Goal: Task Accomplishment & Management: Use online tool/utility

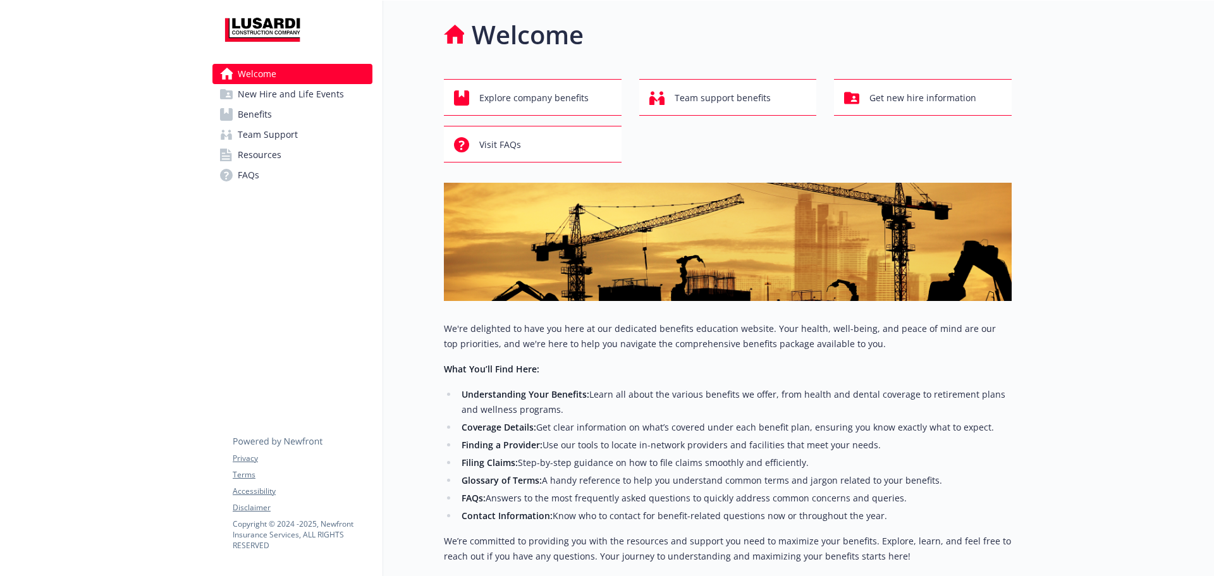
click at [278, 121] on link "Benefits" at bounding box center [292, 114] width 160 height 20
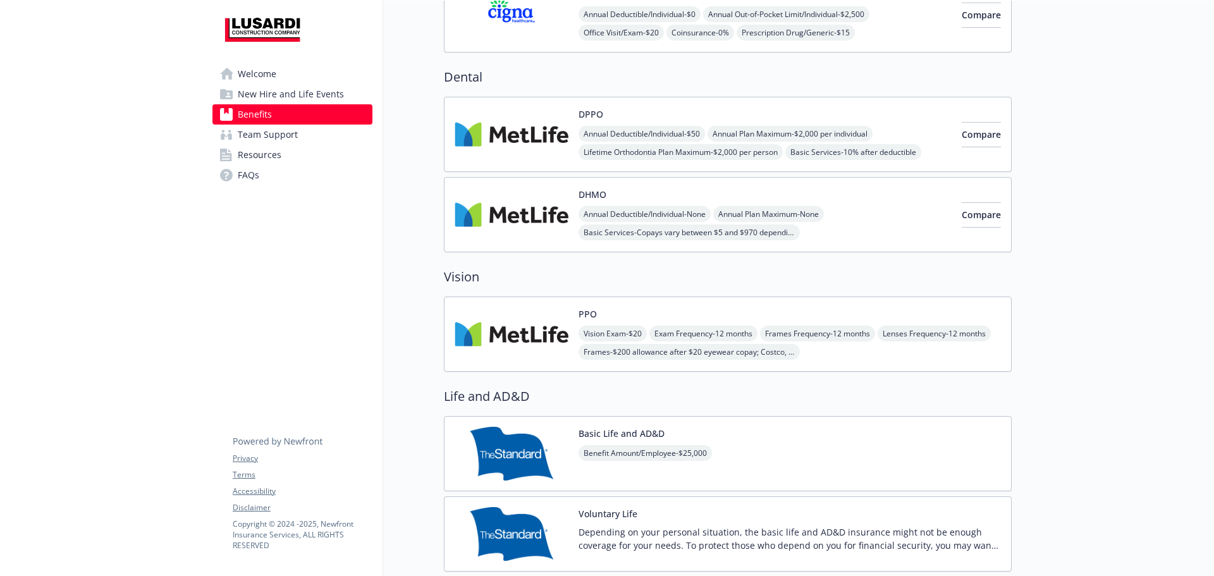
scroll to position [506, 0]
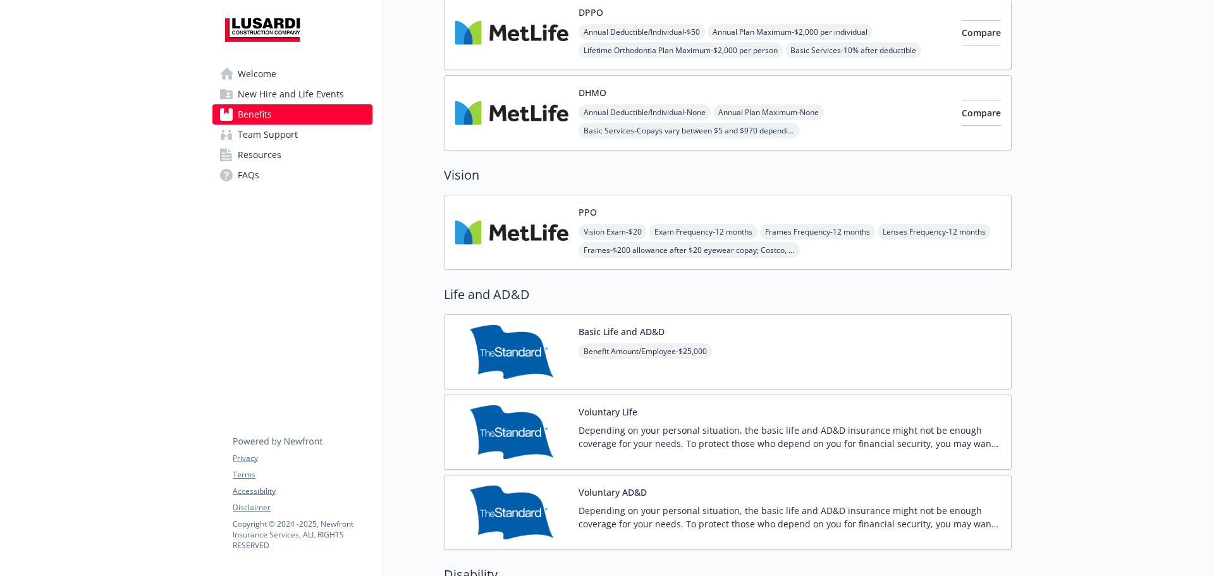
click at [297, 137] on link "Team Support" at bounding box center [292, 135] width 160 height 20
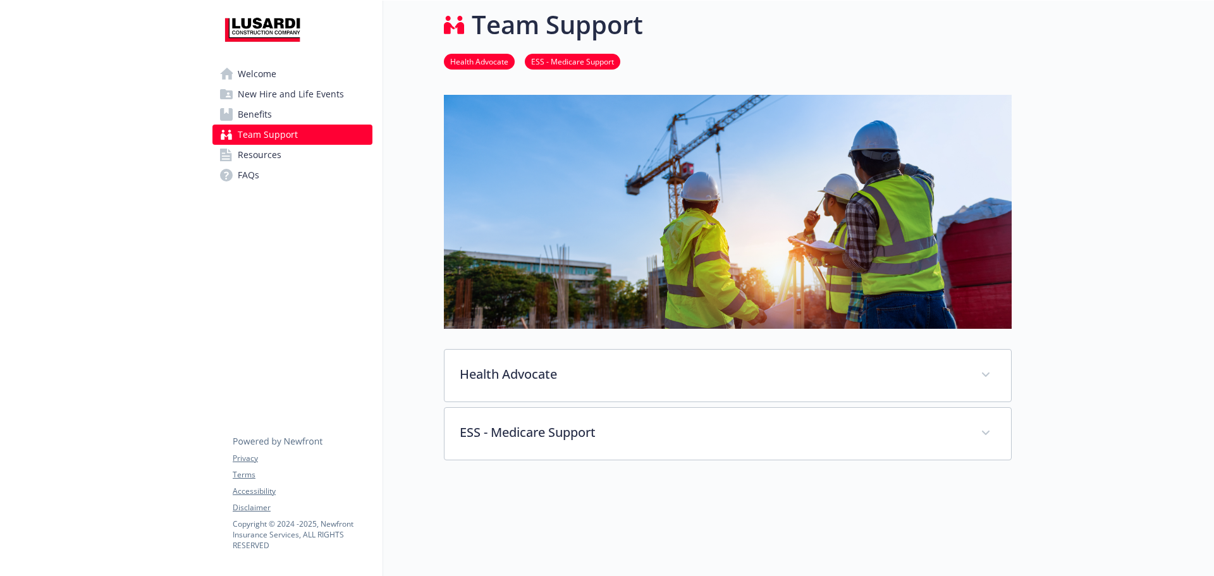
scroll to position [153, 0]
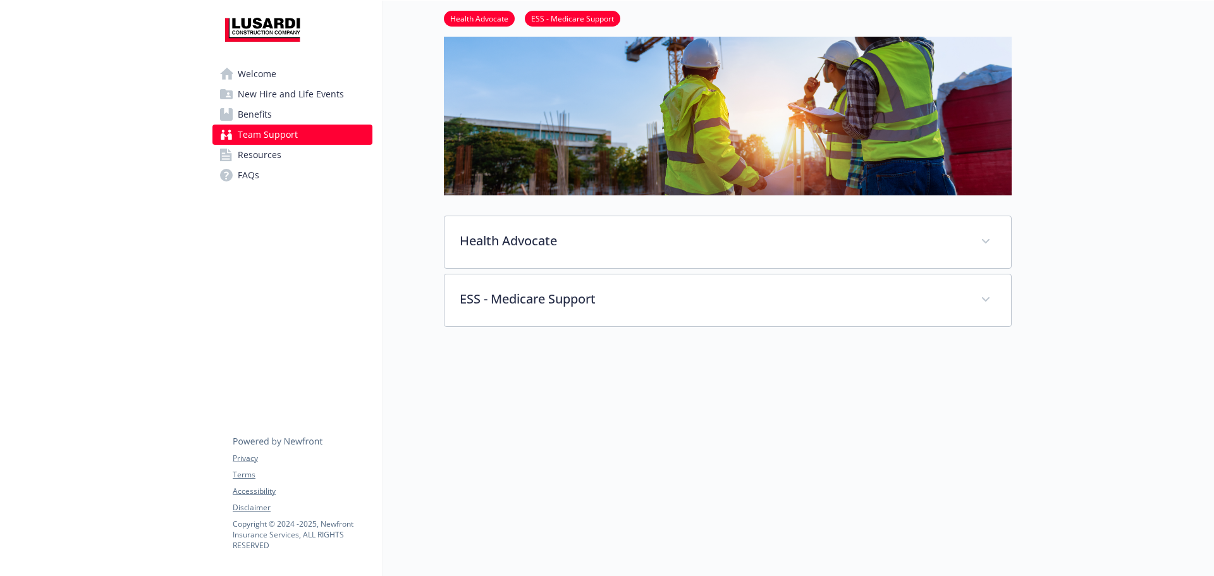
click at [244, 115] on span "Benefits" at bounding box center [255, 114] width 34 height 20
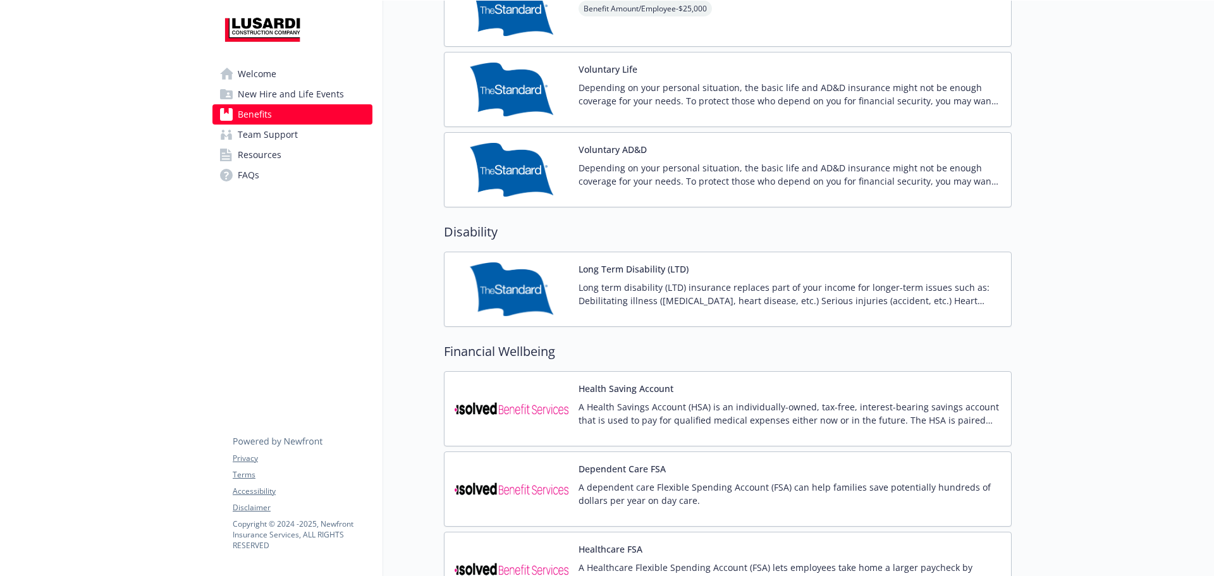
scroll to position [1038, 0]
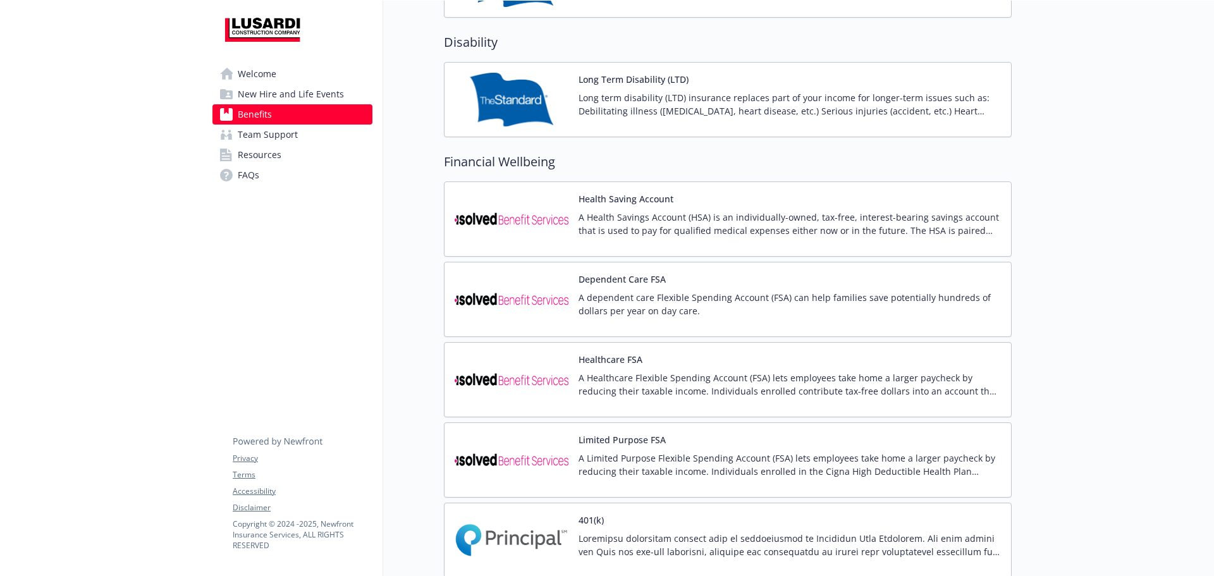
click at [526, 305] on img at bounding box center [512, 300] width 114 height 54
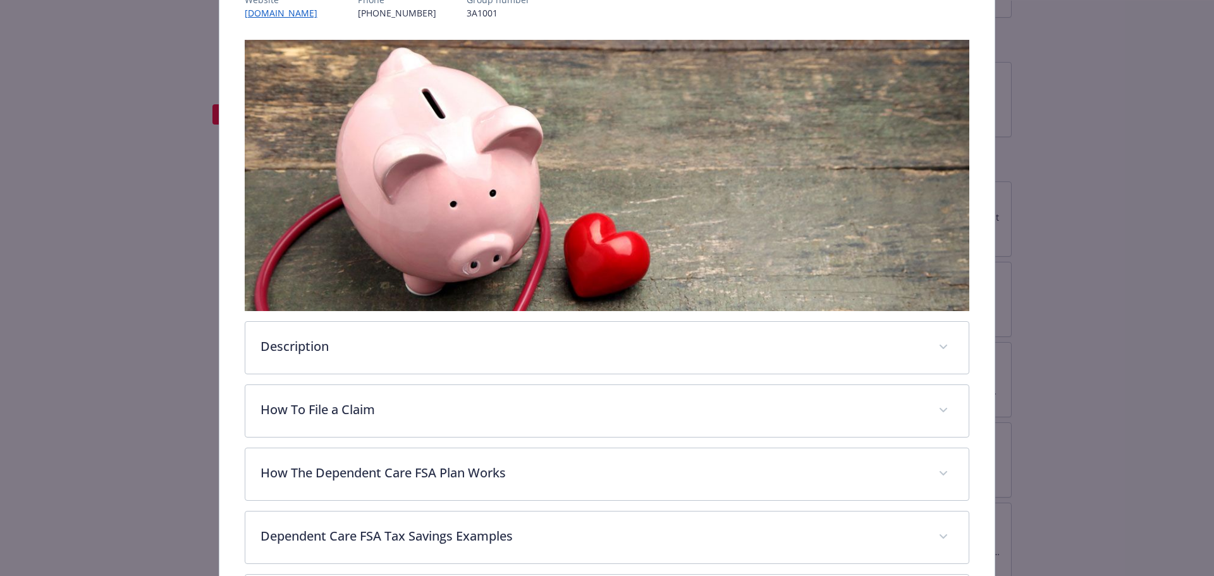
scroll to position [354, 0]
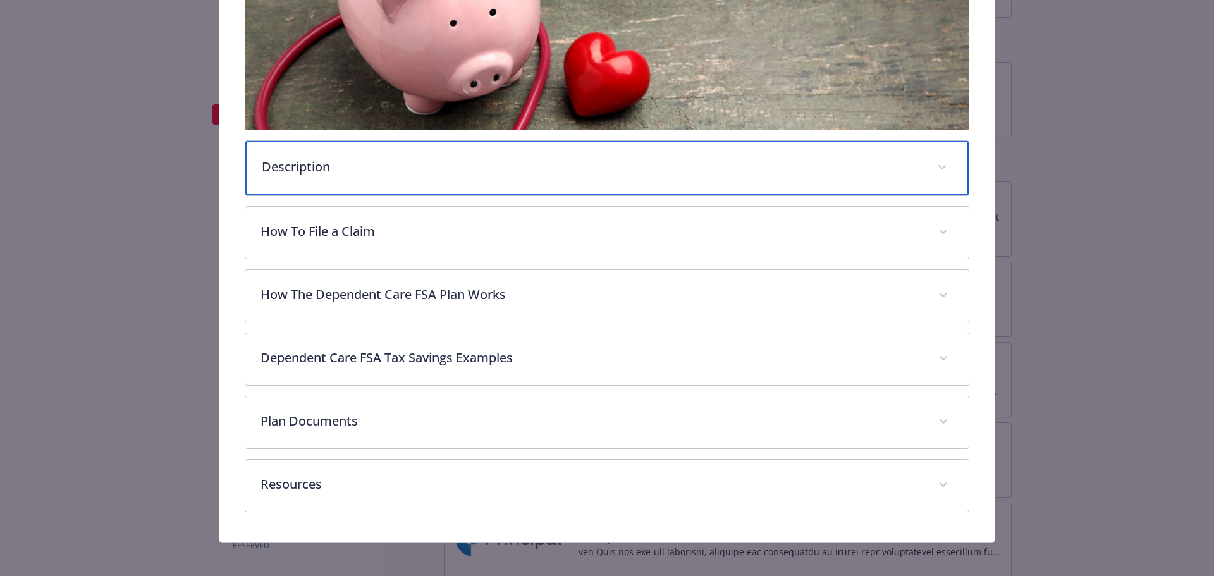
click at [424, 154] on div "Description" at bounding box center [607, 168] width 724 height 54
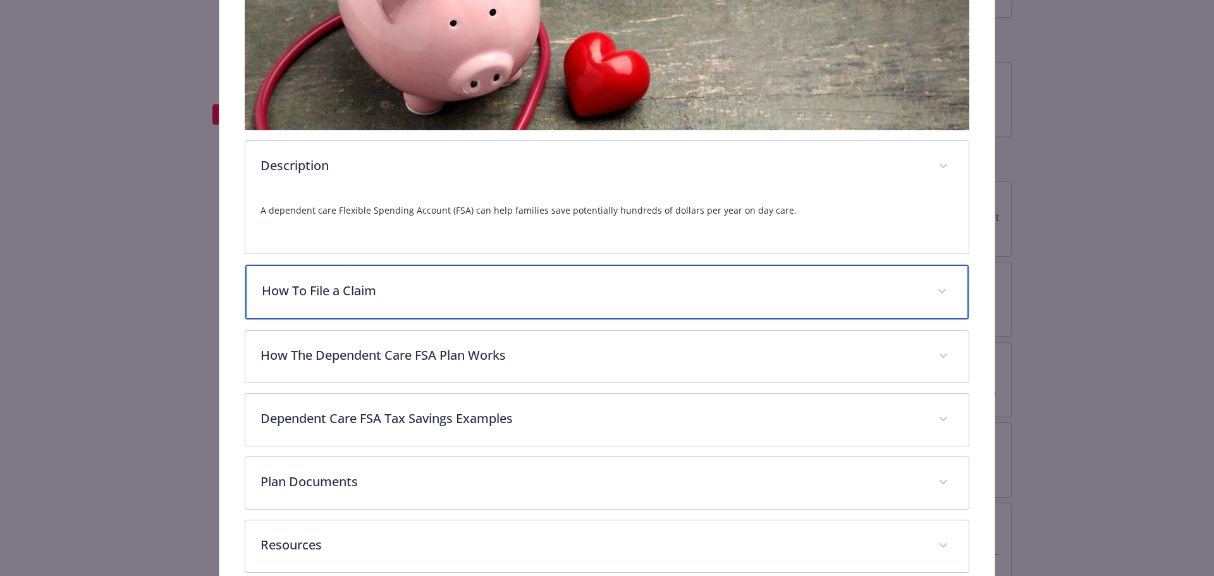
click at [395, 293] on p "How To File a Claim" at bounding box center [592, 290] width 661 height 19
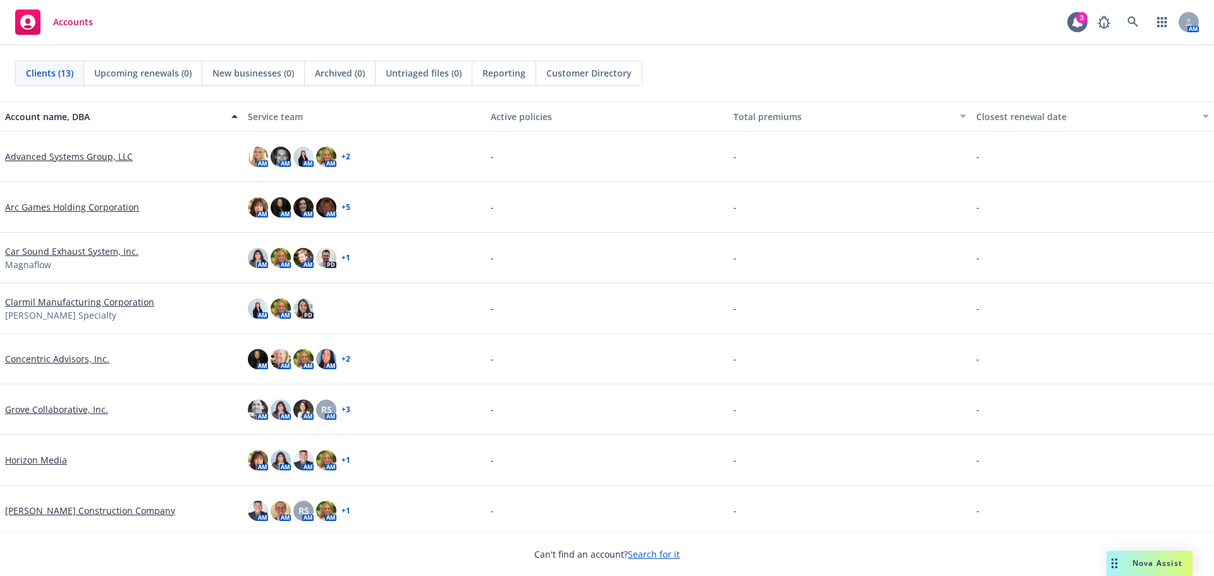
scroll to position [126, 0]
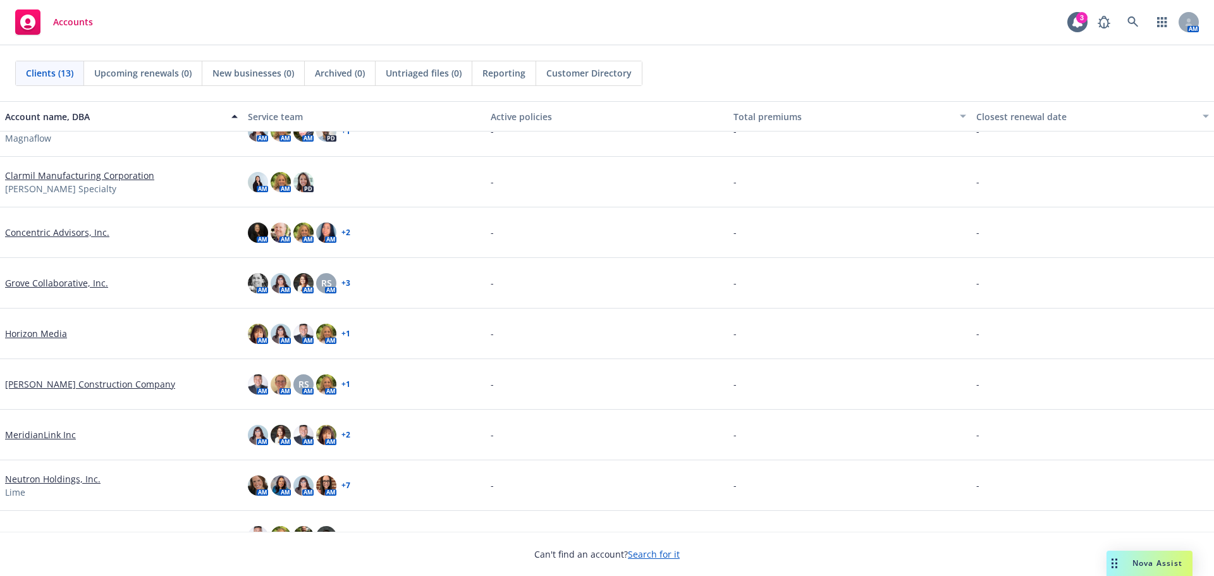
click at [64, 384] on link "[PERSON_NAME] Construction Company" at bounding box center [90, 384] width 170 height 13
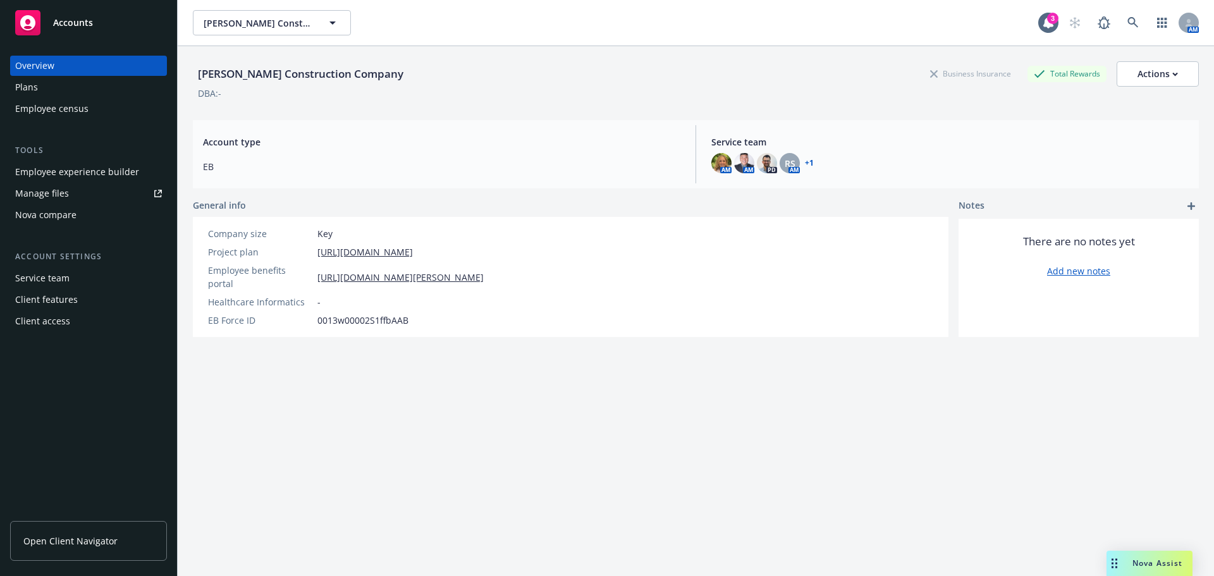
click at [42, 92] on div "Plans" at bounding box center [88, 87] width 147 height 20
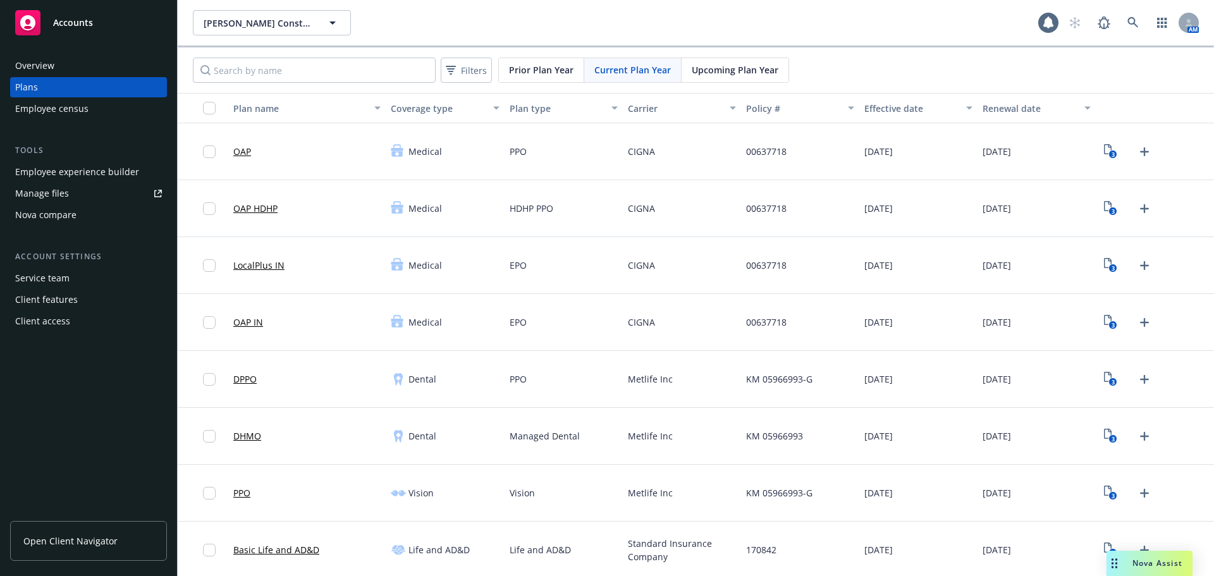
click at [49, 177] on div "Employee experience builder" at bounding box center [77, 172] width 124 height 20
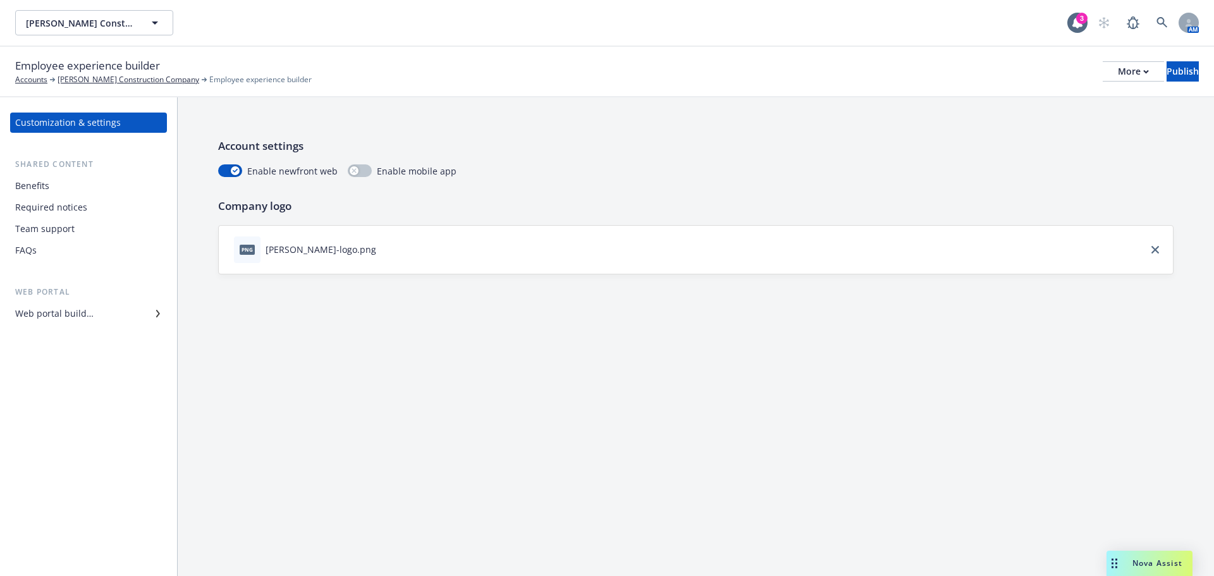
click at [89, 312] on div "Web portal builder" at bounding box center [54, 314] width 78 height 20
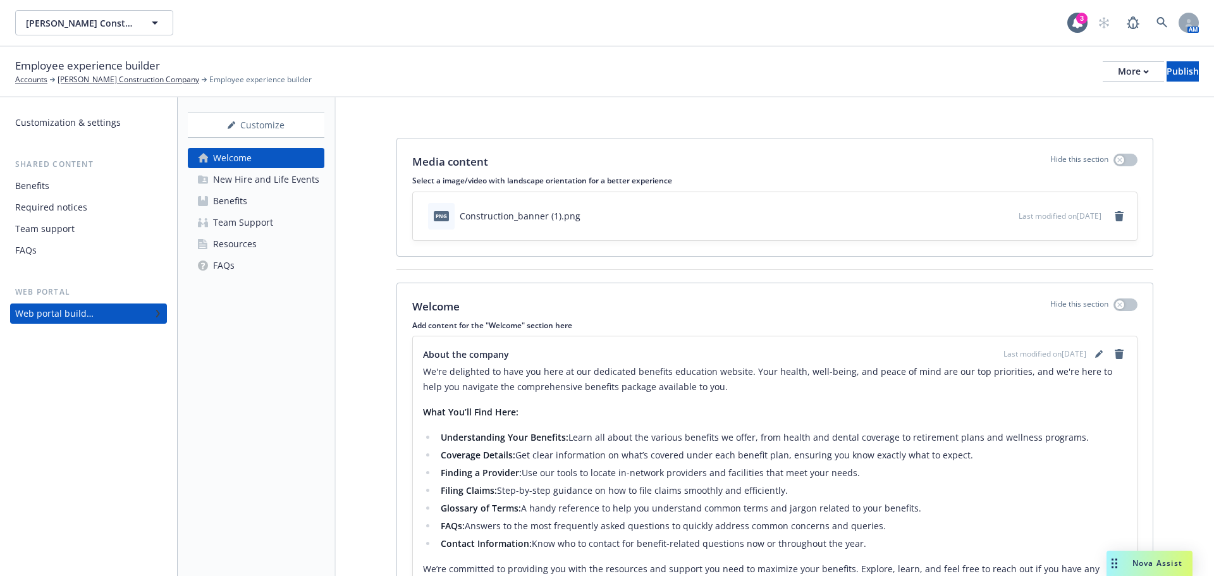
click at [221, 206] on div "Benefits" at bounding box center [230, 201] width 34 height 20
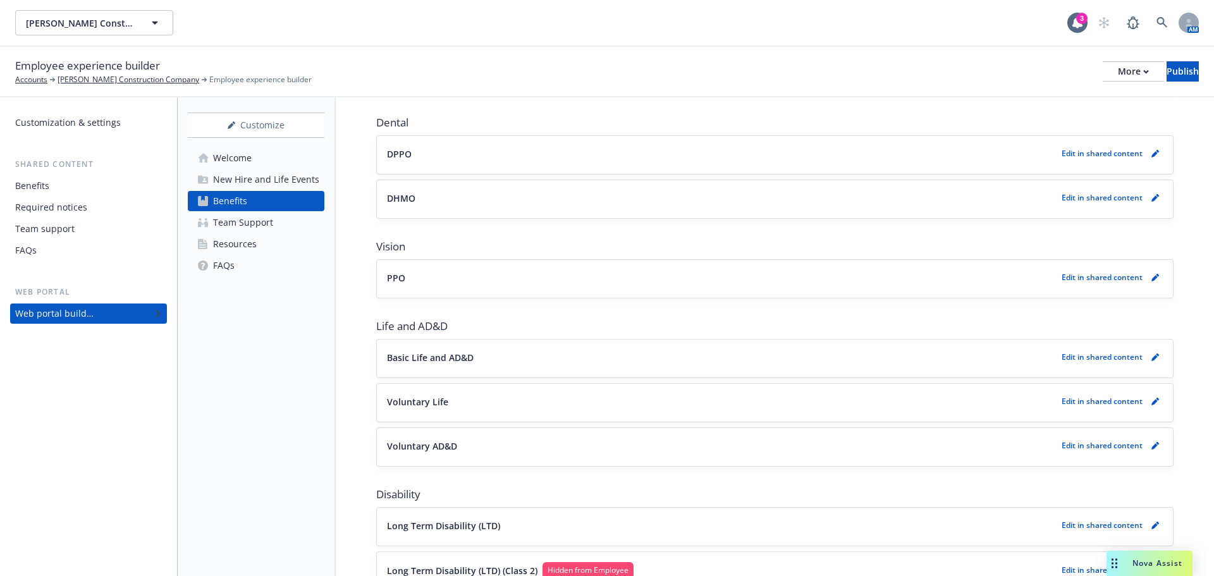
scroll to position [632, 0]
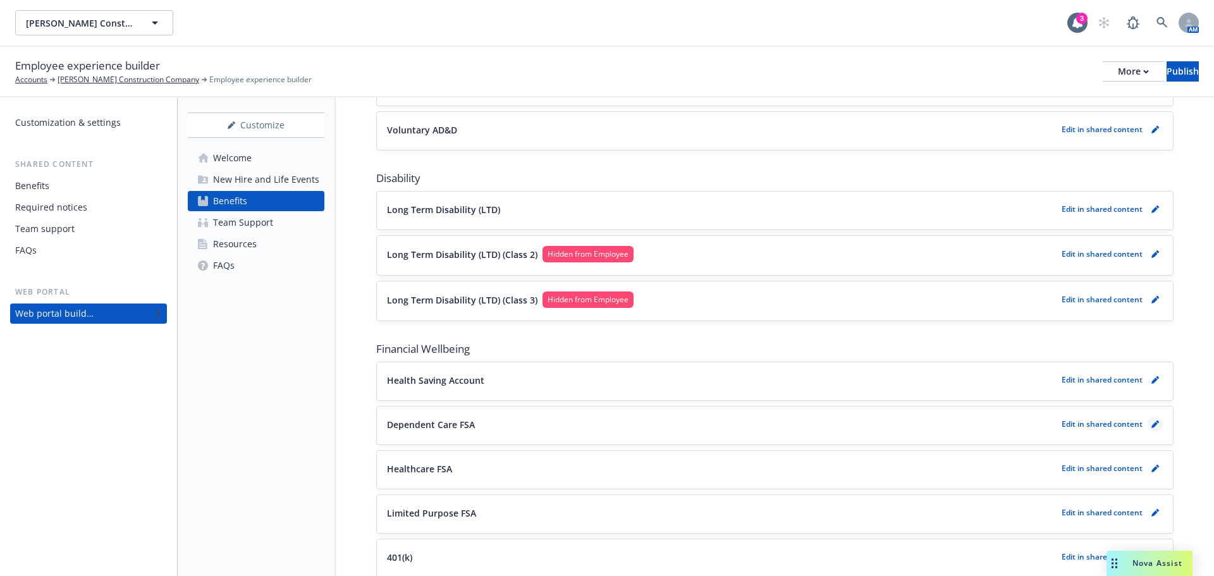
click at [1152, 421] on icon "pencil" at bounding box center [1156, 425] width 8 height 8
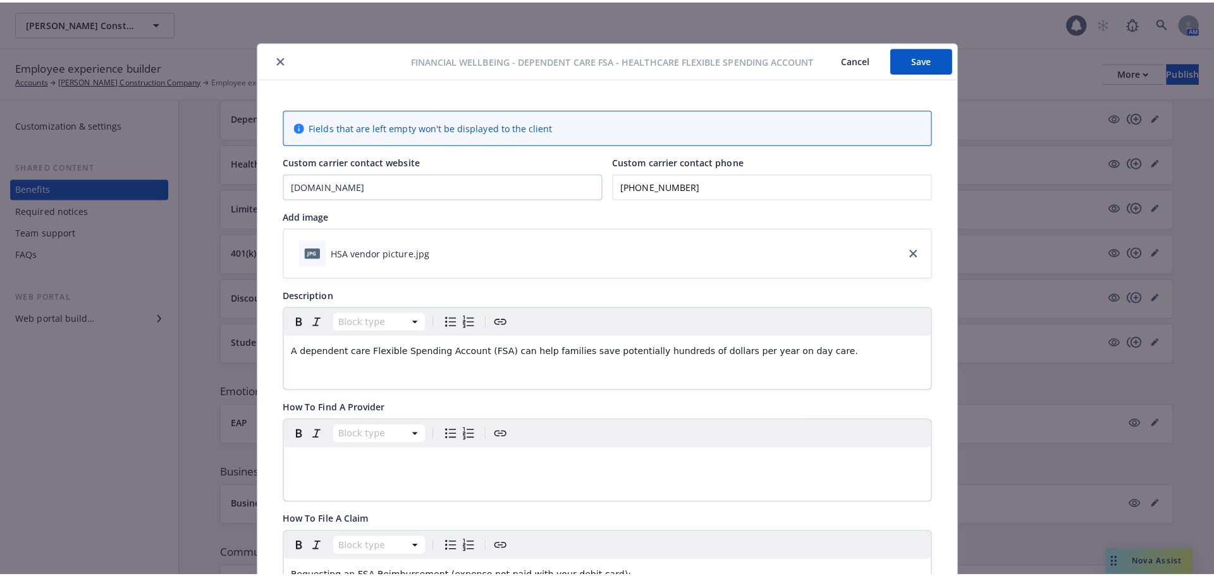
scroll to position [38, 0]
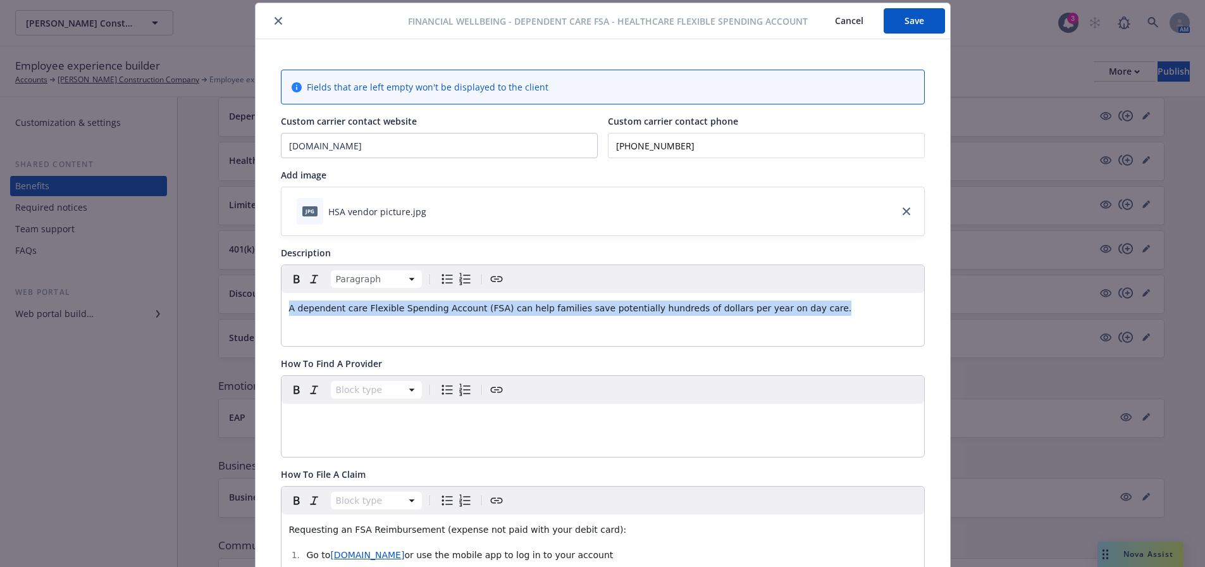
drag, startPoint x: 842, startPoint y: 308, endPoint x: 53, endPoint y: 312, distance: 789.2
click at [53, 312] on div "Financial Wellbeing - Dependent Care FSA - Healthcare Flexible Spending Account…" at bounding box center [602, 283] width 1205 height 567
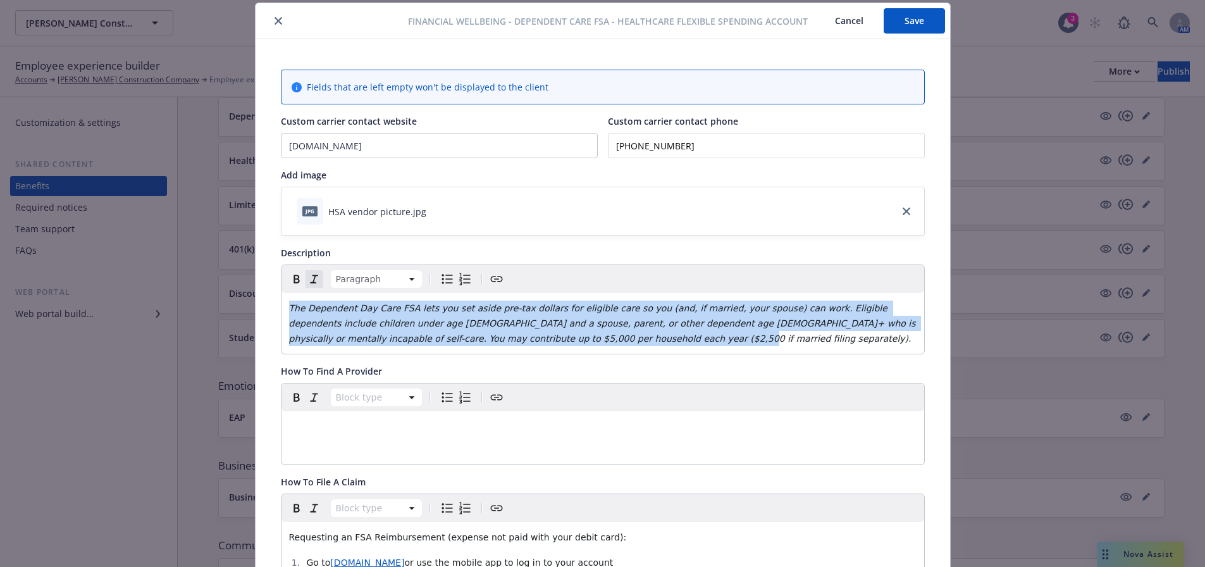
drag, startPoint x: 491, startPoint y: 341, endPoint x: 121, endPoint y: 293, distance: 373.8
click at [121, 293] on div "Financial Wellbeing - Dependent Care FSA - Healthcare Flexible Spending Account…" at bounding box center [602, 283] width 1205 height 567
click at [307, 282] on icon "Remove italic" at bounding box center [314, 278] width 15 height 15
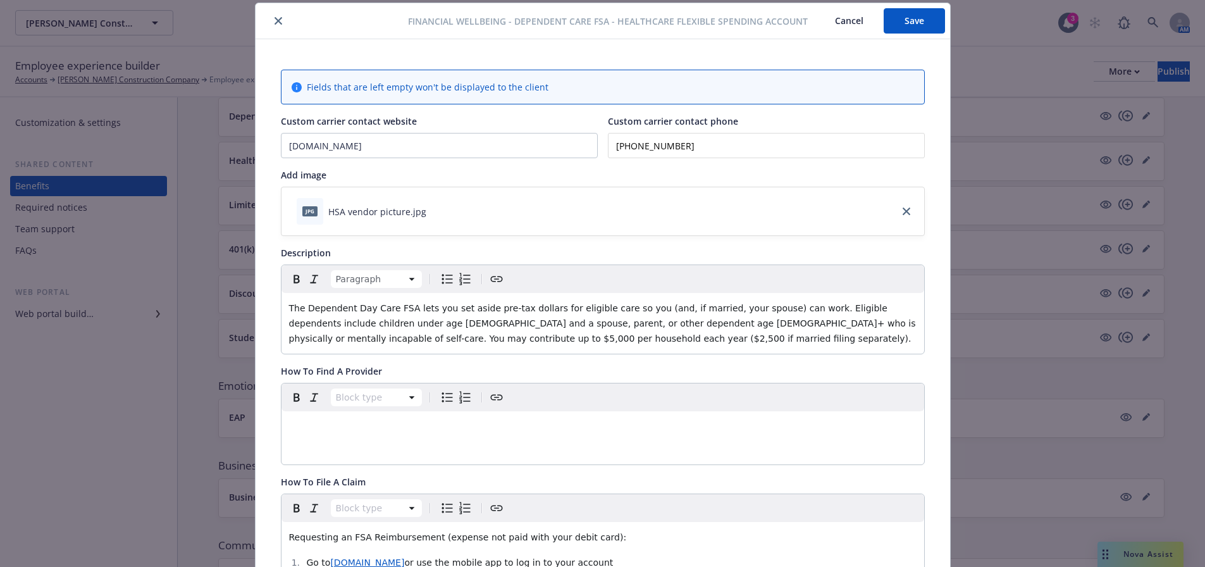
click at [545, 340] on p "The Dependent Day Care FSA lets you set aside pre-tax dollars for eligible care…" at bounding box center [602, 323] width 627 height 46
click at [909, 21] on button "Save" at bounding box center [913, 20] width 61 height 25
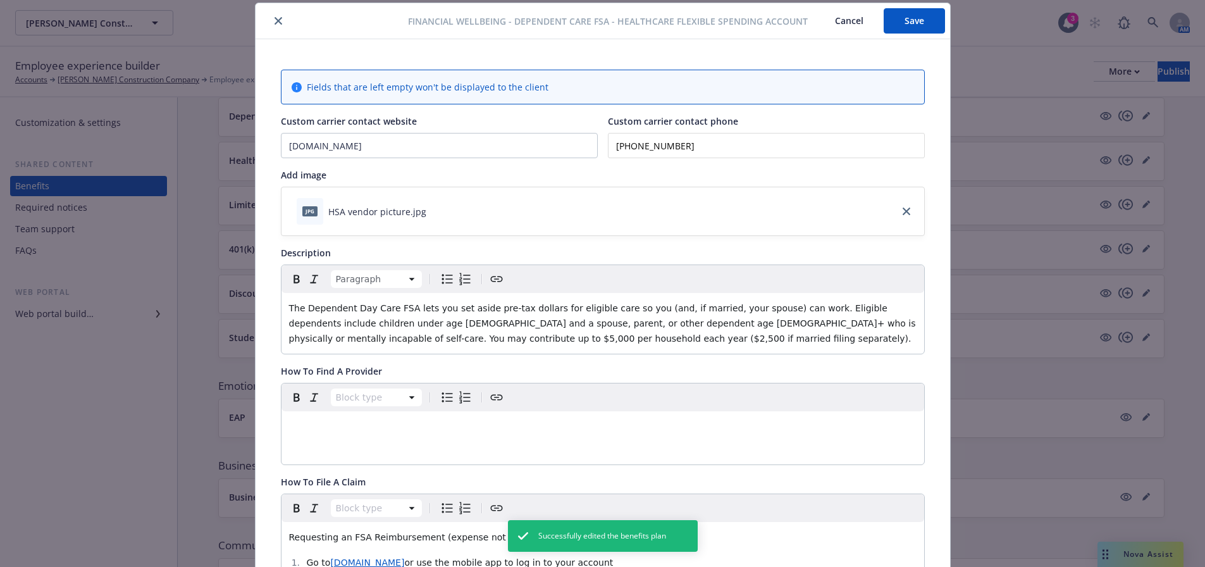
click at [274, 17] on icon "close" at bounding box center [278, 21] width 8 height 8
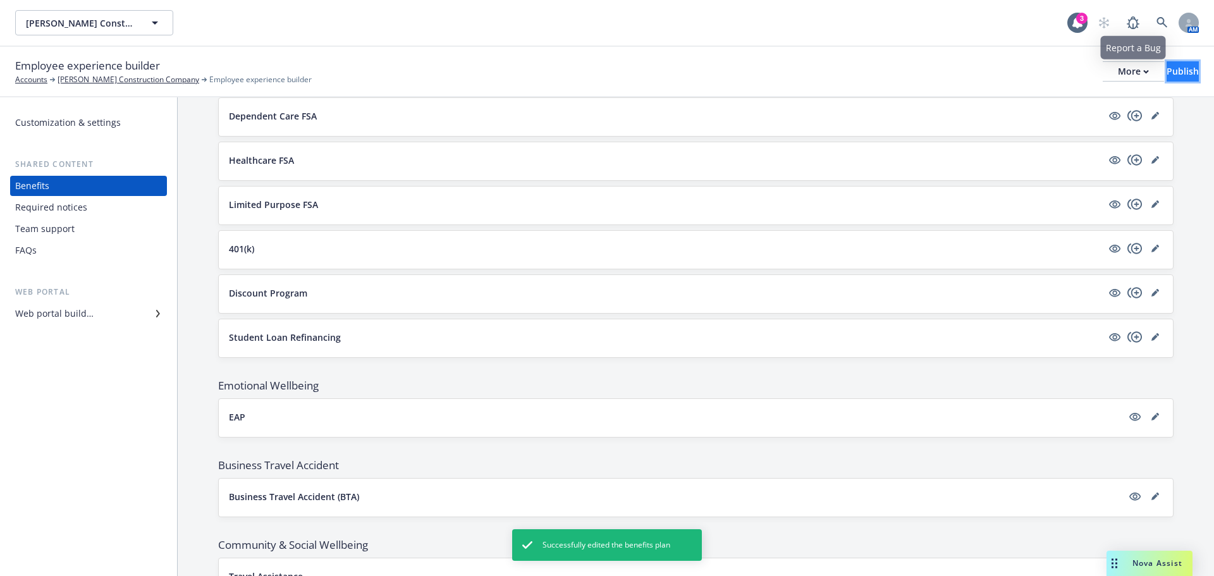
click at [1167, 71] on div "Publish" at bounding box center [1183, 71] width 32 height 19
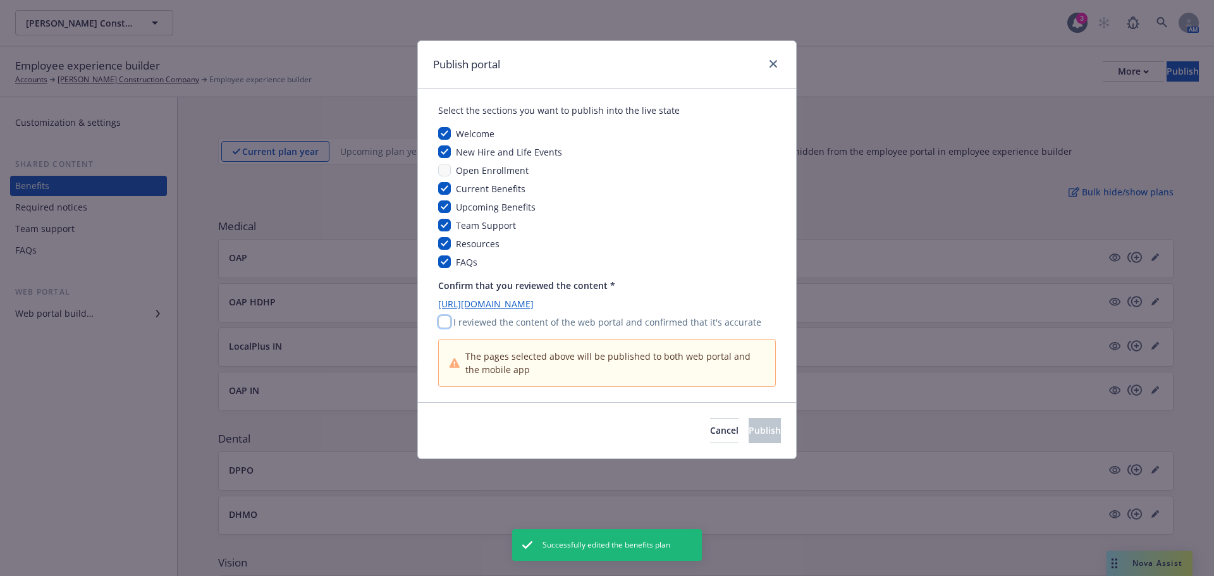
click at [446, 320] on input "checkbox" at bounding box center [444, 322] width 13 height 13
checkbox input "true"
click at [751, 429] on span "Publish" at bounding box center [765, 430] width 32 height 12
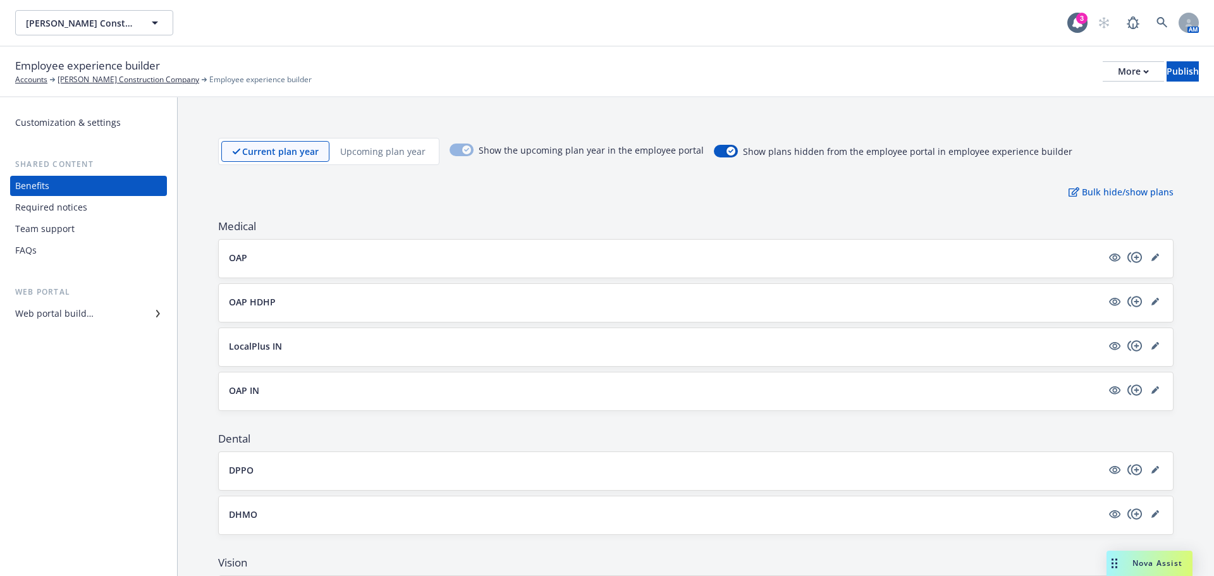
click at [382, 271] on div "OAP" at bounding box center [696, 259] width 954 height 38
click at [383, 252] on button "OAP" at bounding box center [665, 257] width 873 height 13
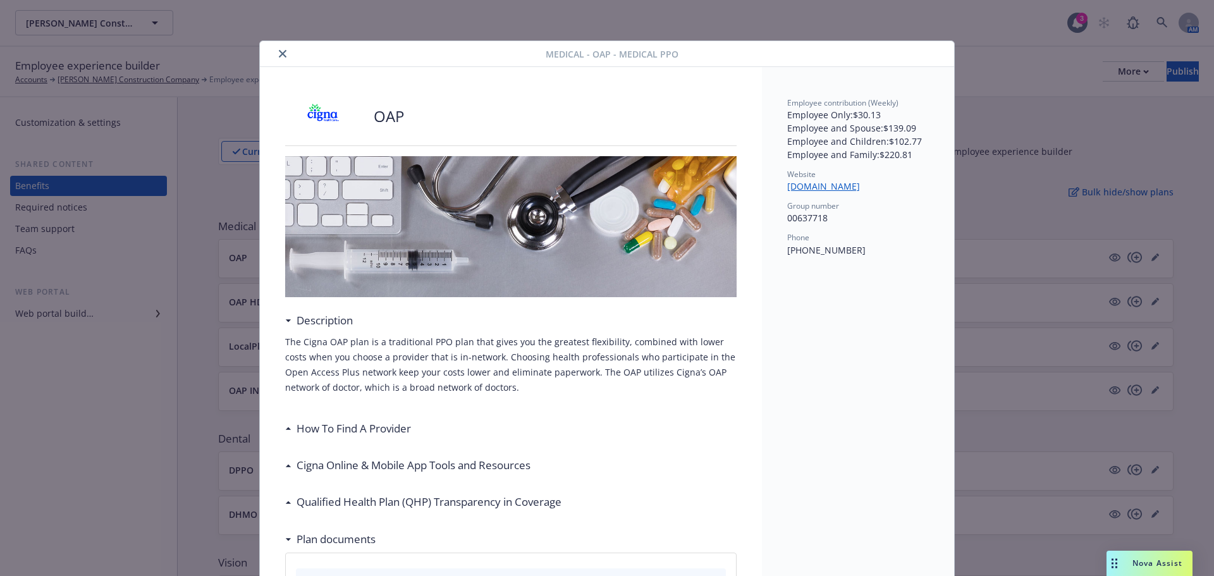
scroll to position [38, 0]
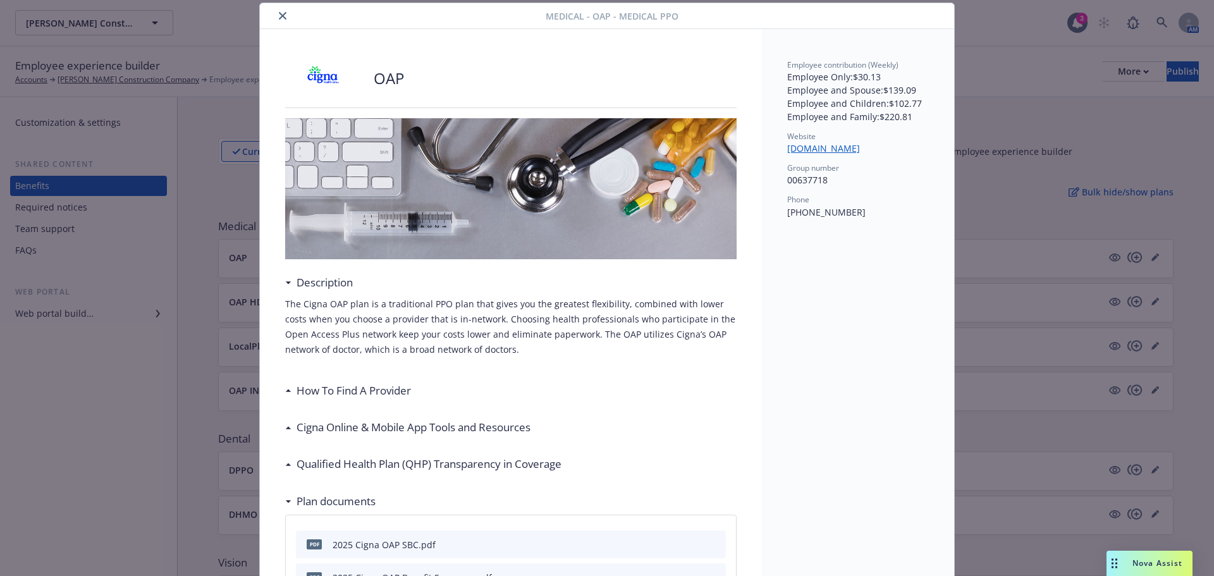
click at [279, 14] on icon "close" at bounding box center [283, 16] width 8 height 8
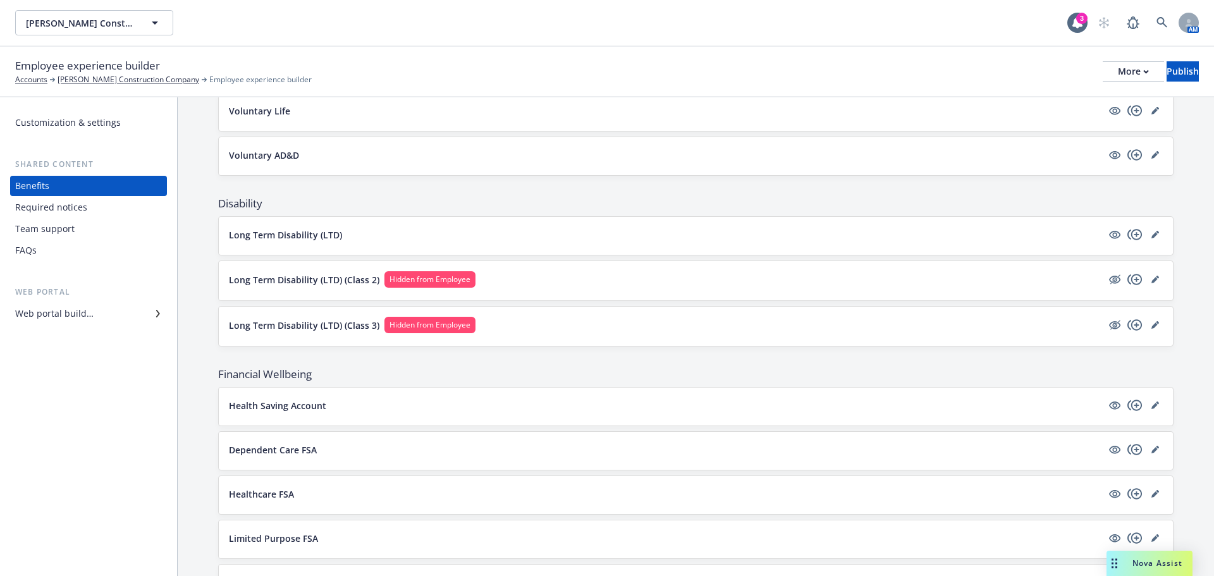
scroll to position [632, 0]
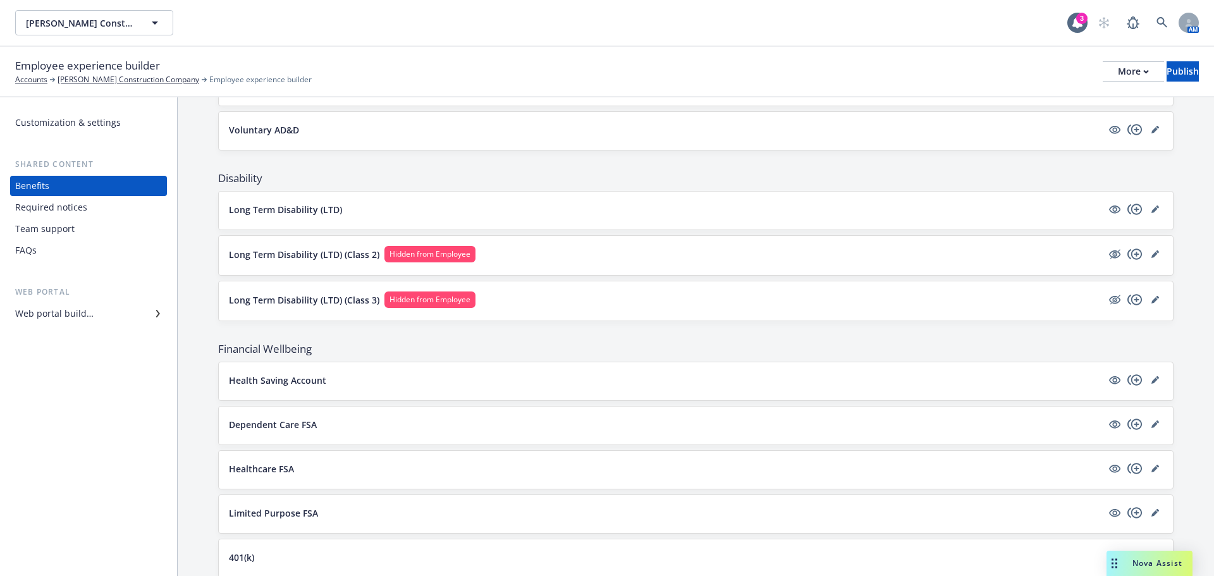
click at [359, 445] on div "Financial Wellbeing Health Saving Account Dependent Care FSA Healthcare FSA Lim…" at bounding box center [696, 503] width 956 height 325
click at [362, 434] on div "Dependent Care FSA" at bounding box center [696, 426] width 954 height 38
click at [362, 428] on button "Dependent Care FSA" at bounding box center [665, 424] width 873 height 13
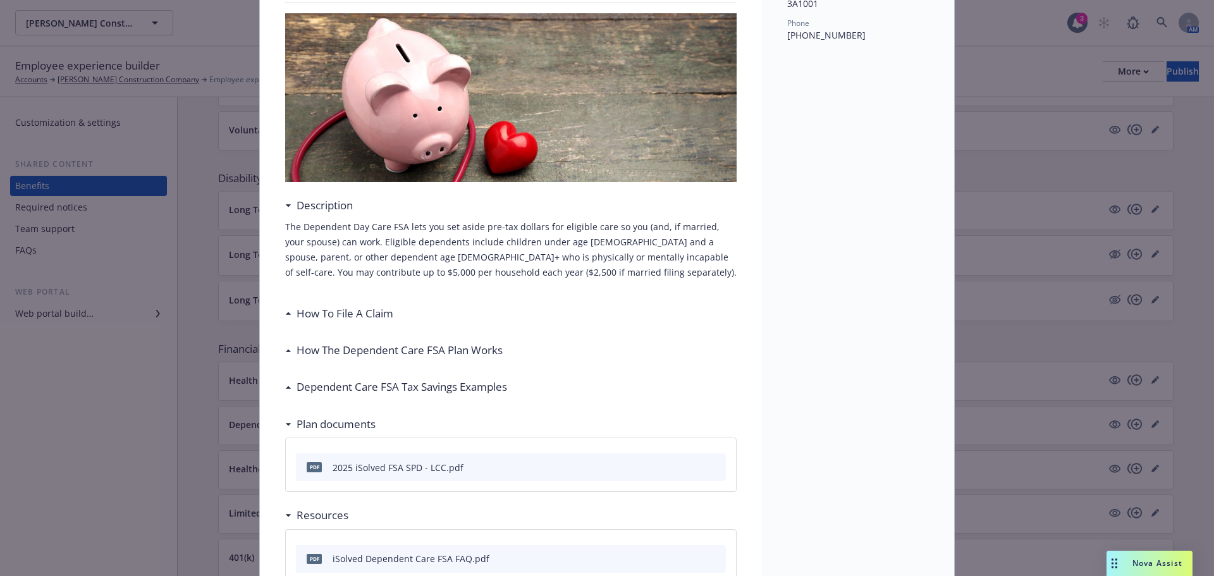
scroll to position [164, 0]
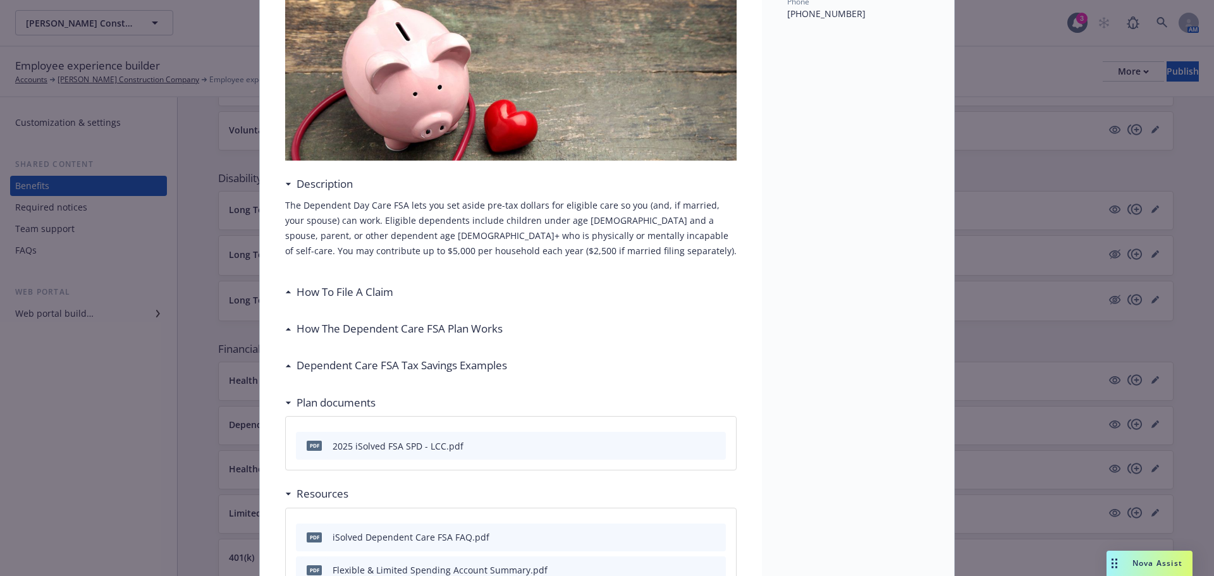
click at [318, 331] on h3 "How The Dependent Care FSA Plan Works" at bounding box center [400, 329] width 206 height 16
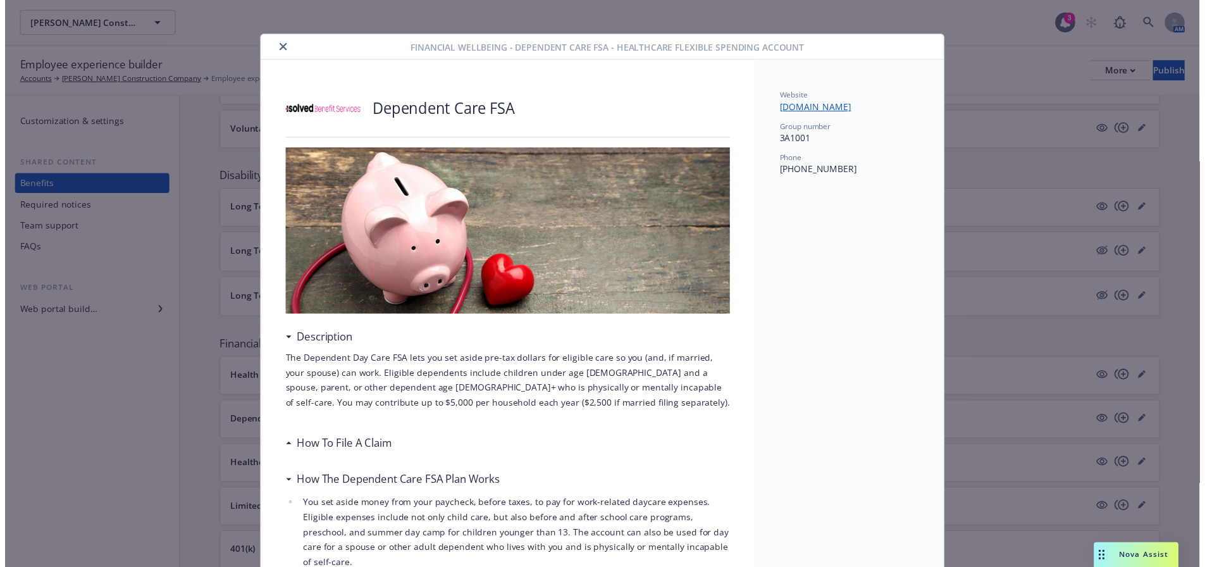
scroll to position [0, 0]
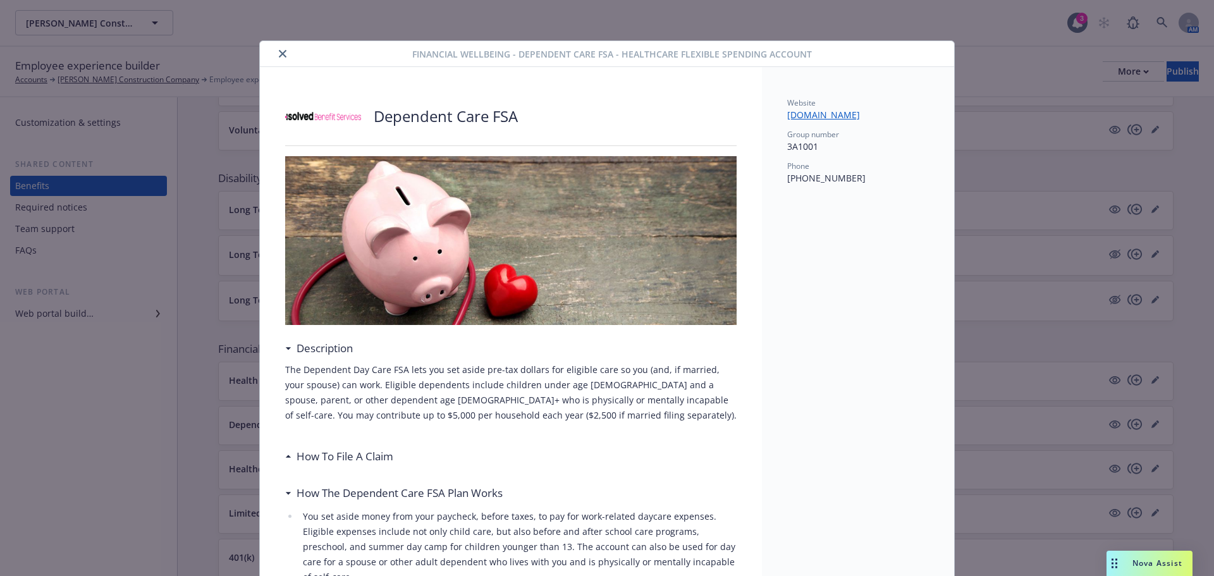
click at [275, 56] on button "close" at bounding box center [282, 53] width 15 height 15
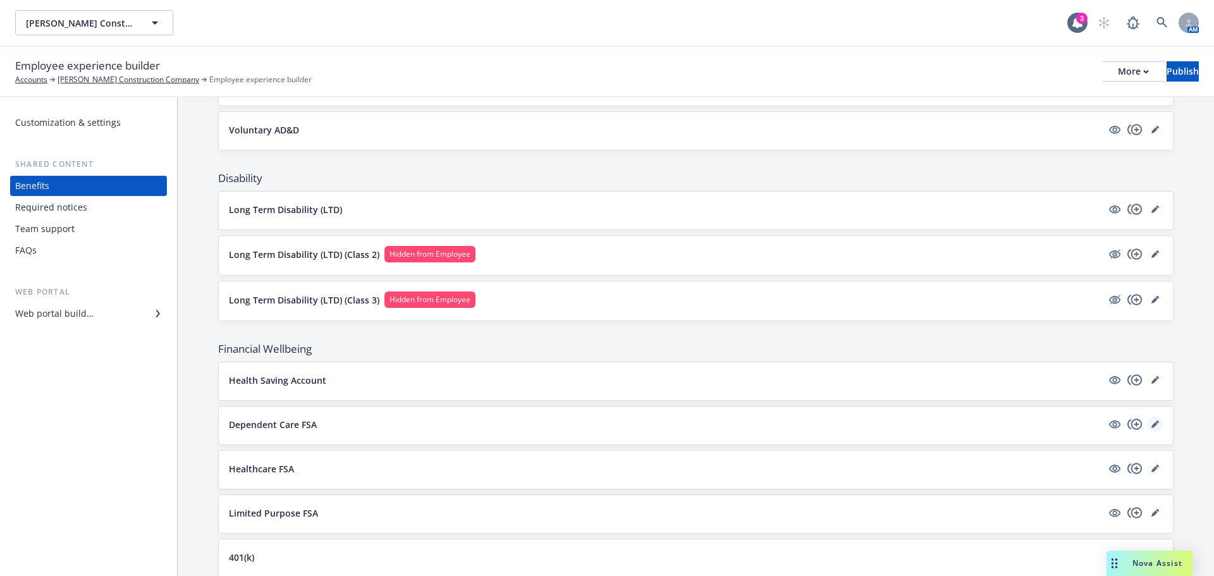
click at [1152, 428] on icon "editPencil" at bounding box center [1155, 425] width 6 height 6
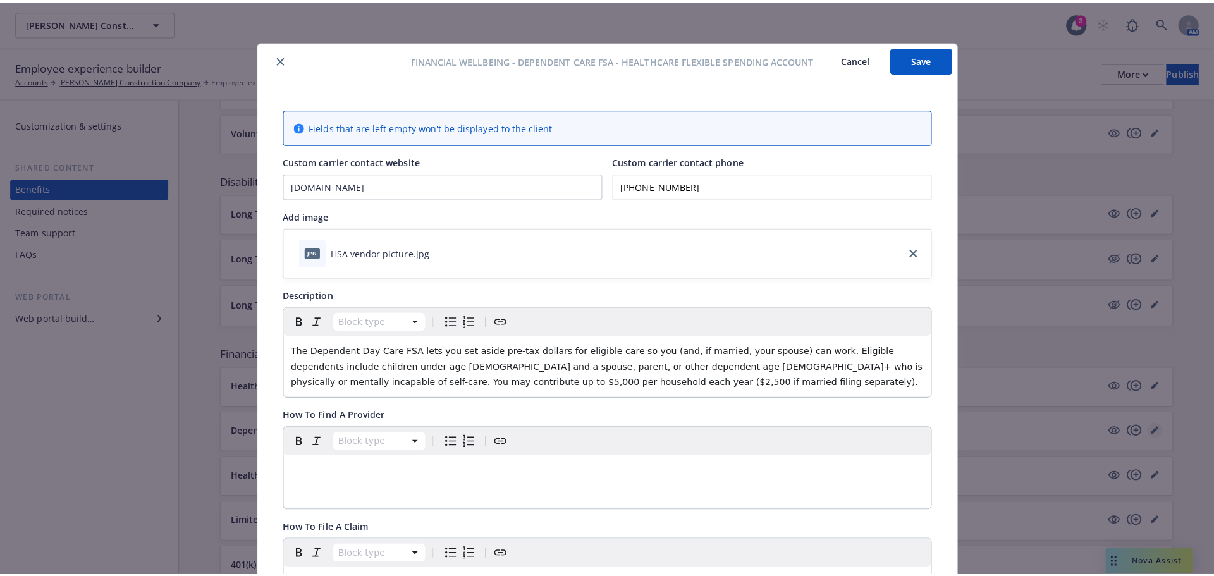
scroll to position [38, 0]
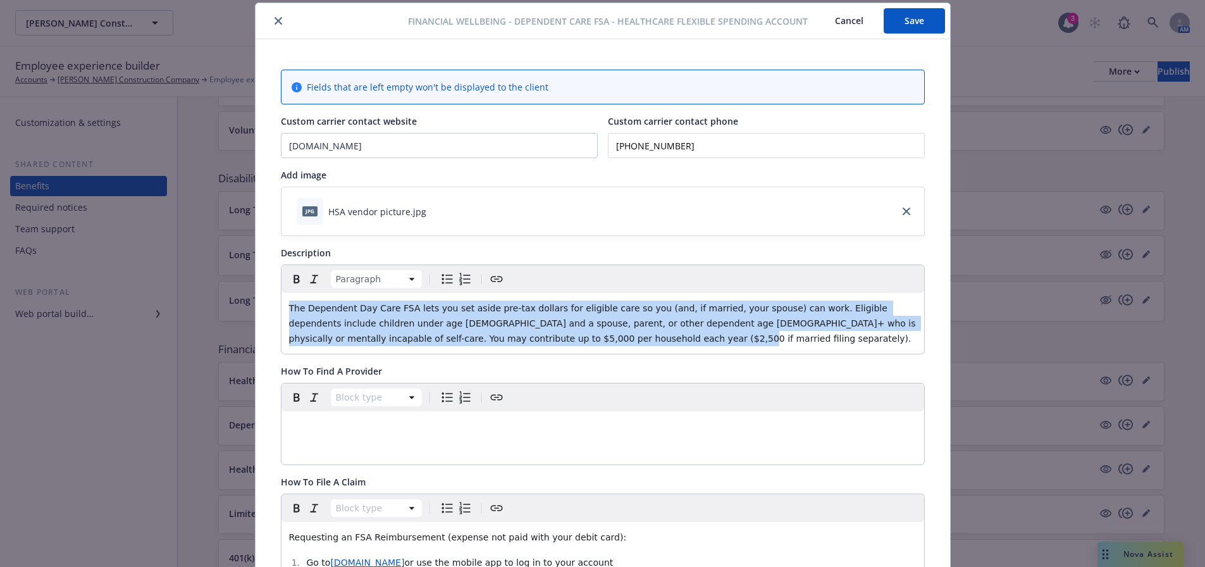
drag, startPoint x: 565, startPoint y: 336, endPoint x: 21, endPoint y: 297, distance: 545.9
click at [21, 297] on div "Financial Wellbeing - Dependent Care FSA - Healthcare Flexible Spending Account…" at bounding box center [602, 283] width 1205 height 567
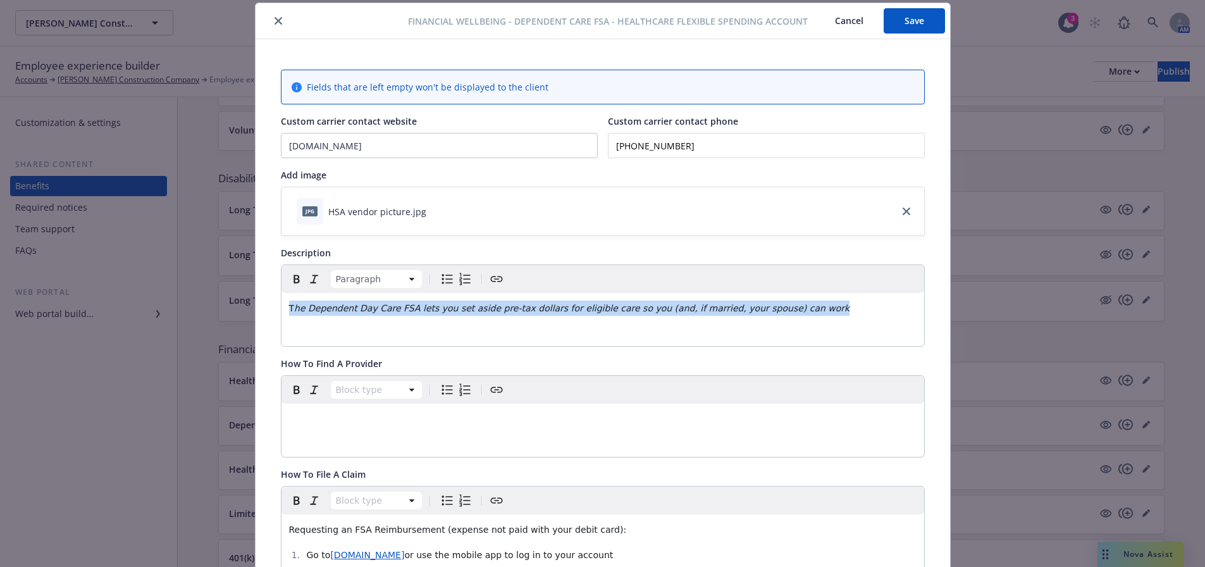
drag, startPoint x: 792, startPoint y: 309, endPoint x: 173, endPoint y: 324, distance: 619.3
click at [173, 332] on div "Financial Wellbeing - Dependent Care FSA - Healthcare Flexible Spending Account…" at bounding box center [602, 283] width 1205 height 567
click at [312, 280] on icon "Italic" at bounding box center [314, 278] width 15 height 15
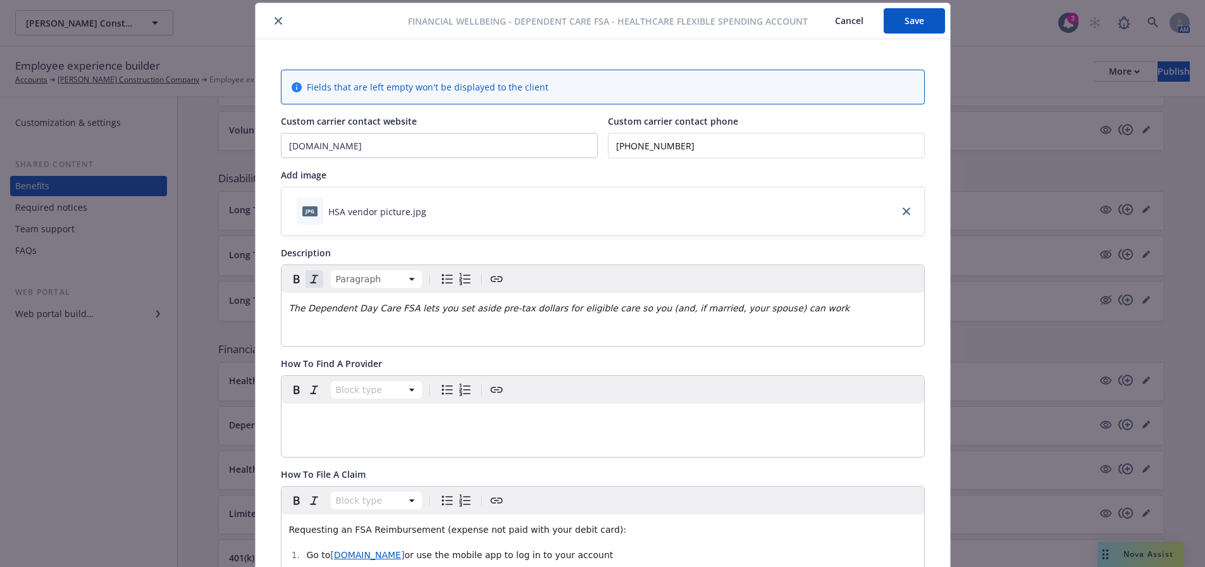
click at [293, 280] on icon "Bold" at bounding box center [296, 278] width 15 height 15
click at [293, 280] on icon "Remove bold" at bounding box center [296, 278] width 15 height 15
click at [310, 283] on icon "Remove italic" at bounding box center [314, 278] width 8 height 8
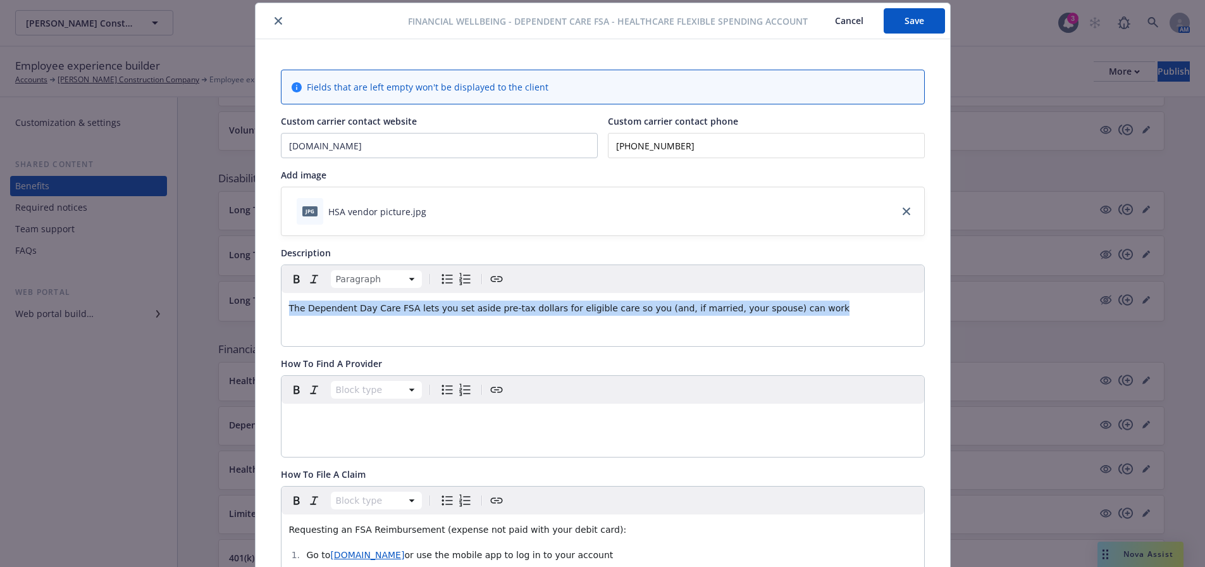
click at [791, 305] on p "The Dependent Day Care FSA lets you set aside pre-tax dollars for eligible care…" at bounding box center [602, 307] width 627 height 15
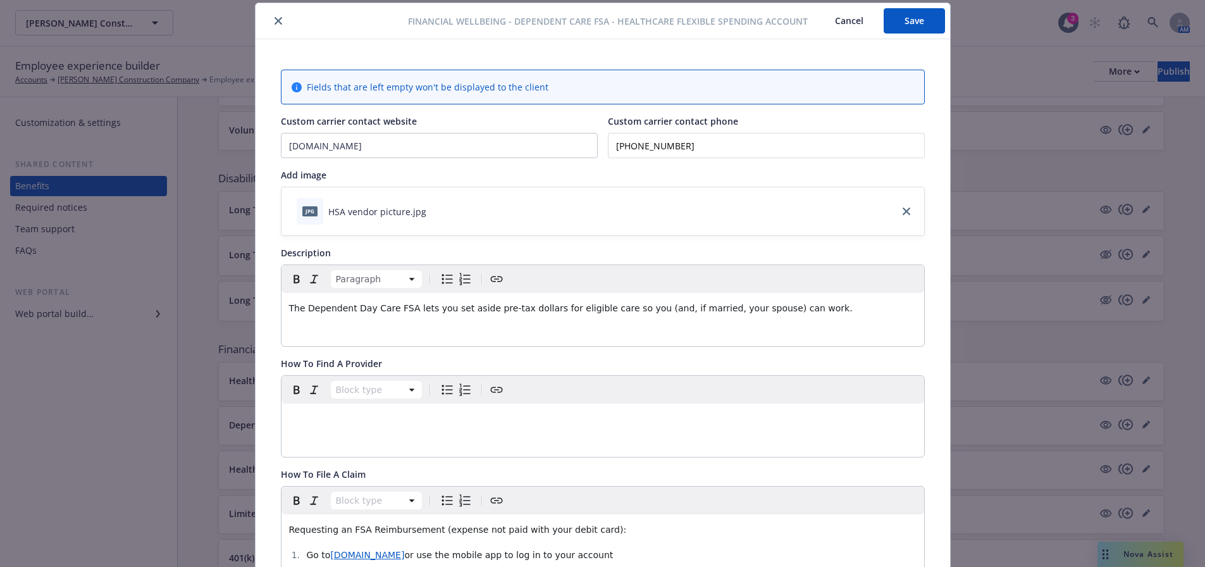
click at [894, 32] on button "Save" at bounding box center [913, 20] width 61 height 25
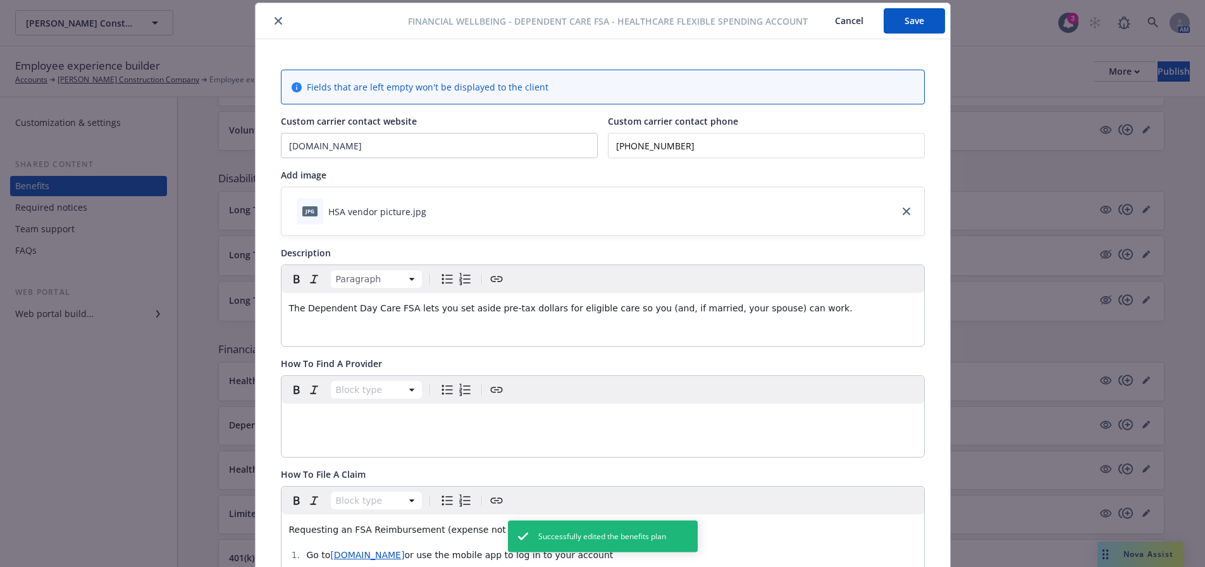
click at [274, 20] on icon "close" at bounding box center [278, 21] width 8 height 8
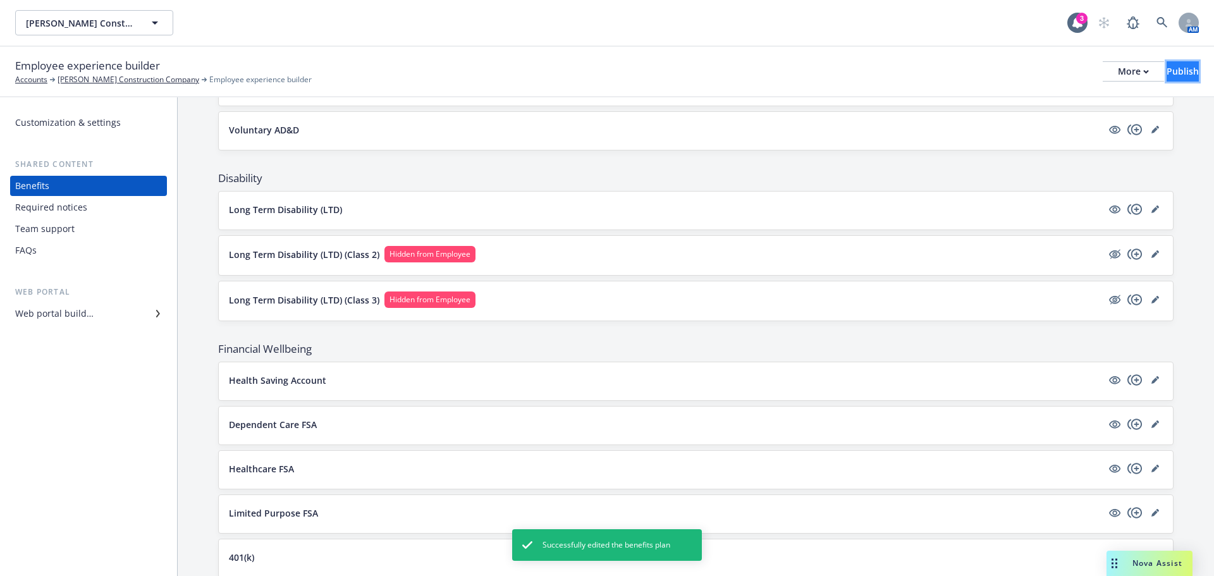
click at [1171, 74] on div "Publish" at bounding box center [1183, 71] width 32 height 19
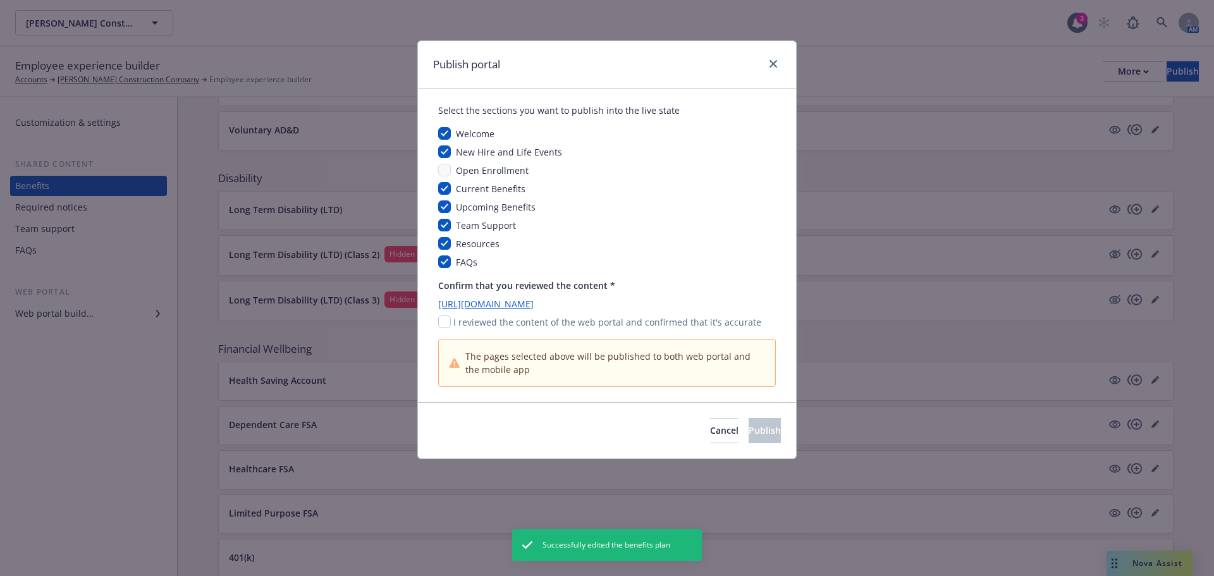
click at [453, 318] on div "I reviewed the content of the web portal and confirmed that it's accurate" at bounding box center [607, 322] width 338 height 13
click at [450, 318] on input "checkbox" at bounding box center [444, 322] width 13 height 13
checkbox input "true"
click at [749, 423] on button "Publish" at bounding box center [765, 430] width 32 height 25
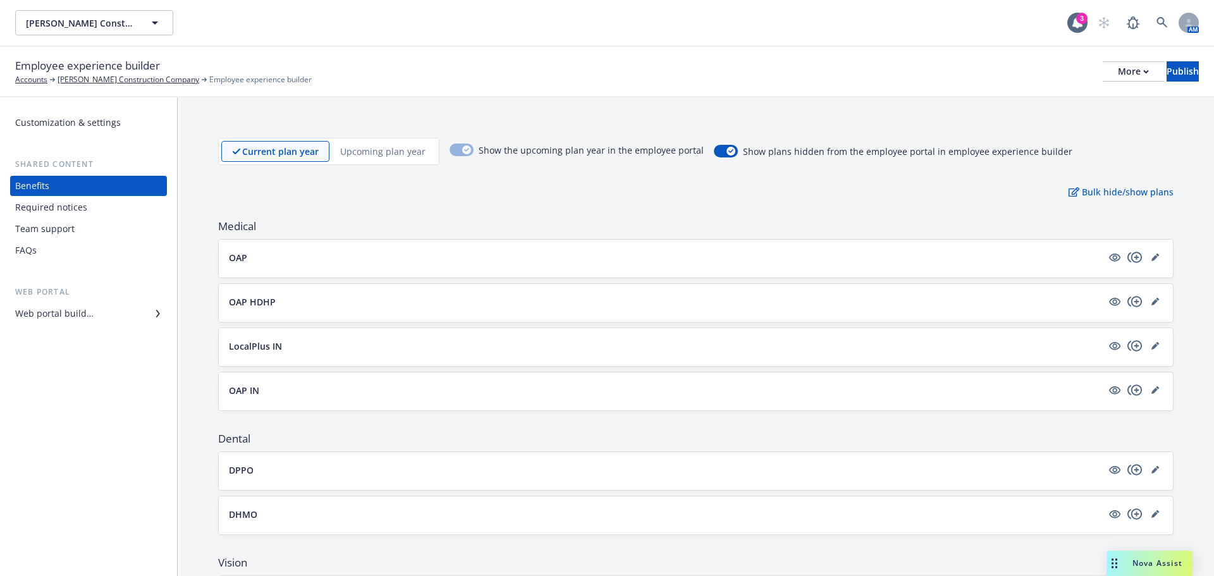
scroll to position [632, 0]
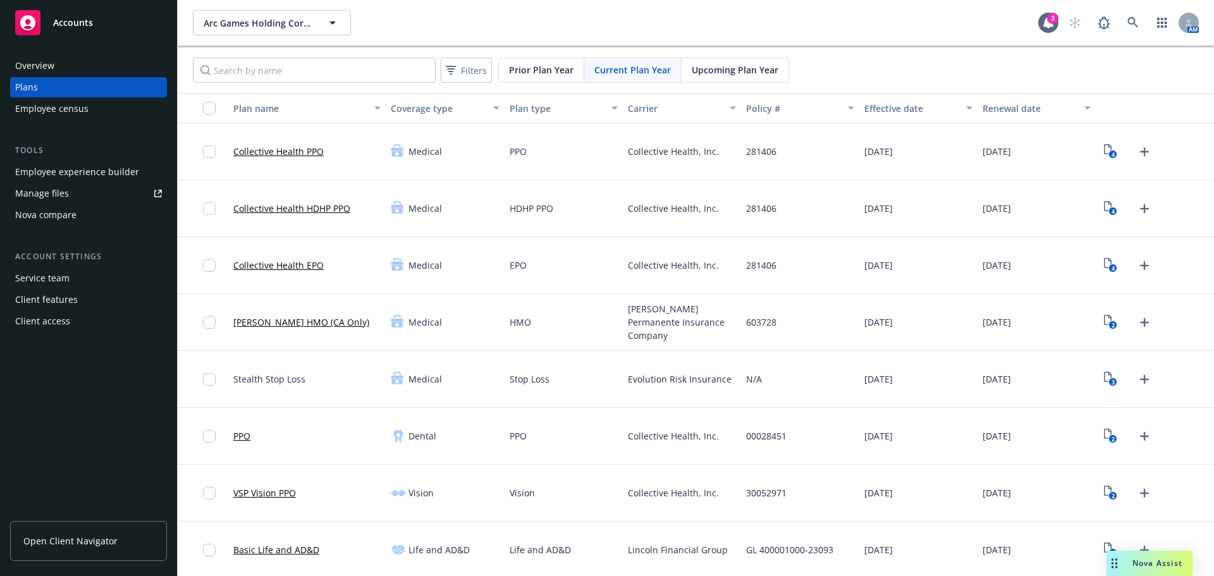
scroll to position [844, 0]
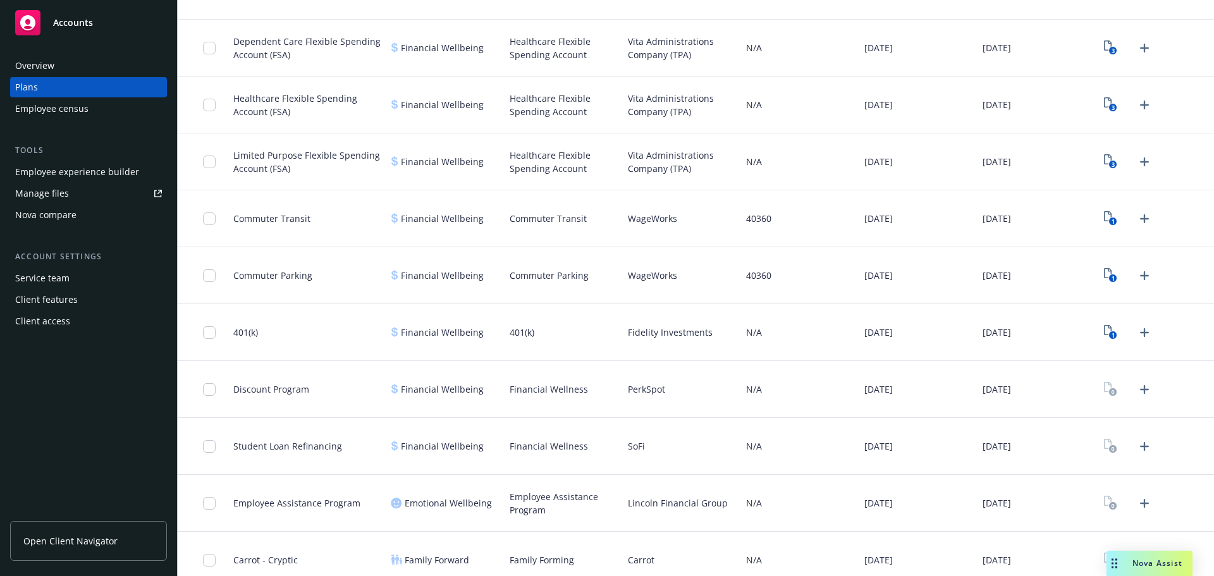
click at [81, 546] on span "Open Client Navigator" at bounding box center [70, 540] width 94 height 13
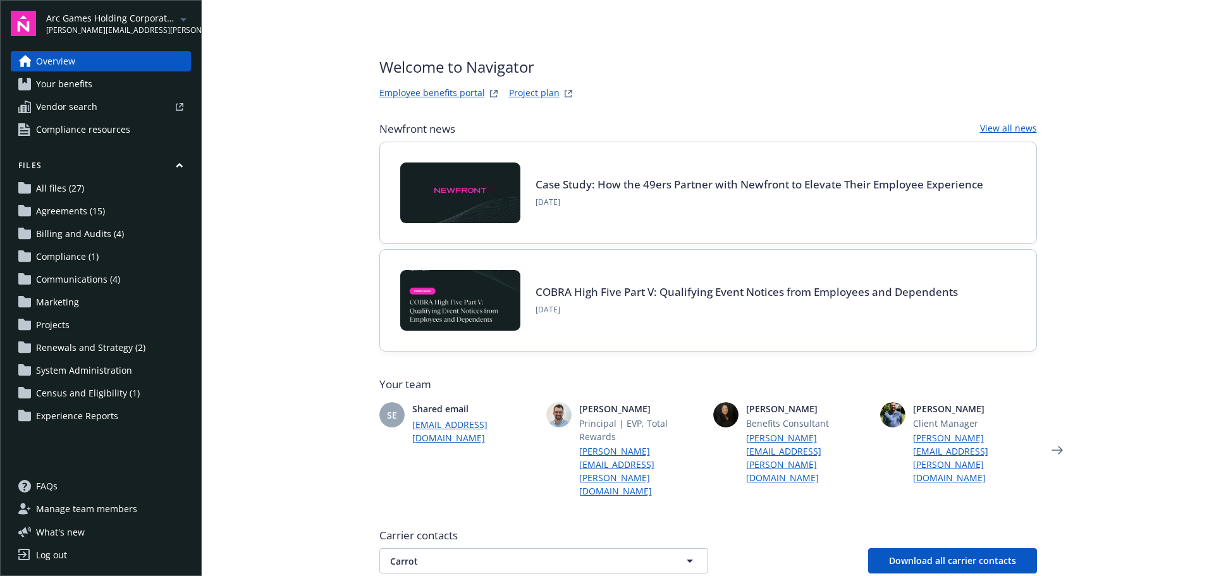
click at [87, 23] on div "Arc Games Holding Corporation [PERSON_NAME][EMAIL_ADDRESS][PERSON_NAME][DOMAIN_…" at bounding box center [111, 23] width 130 height 25
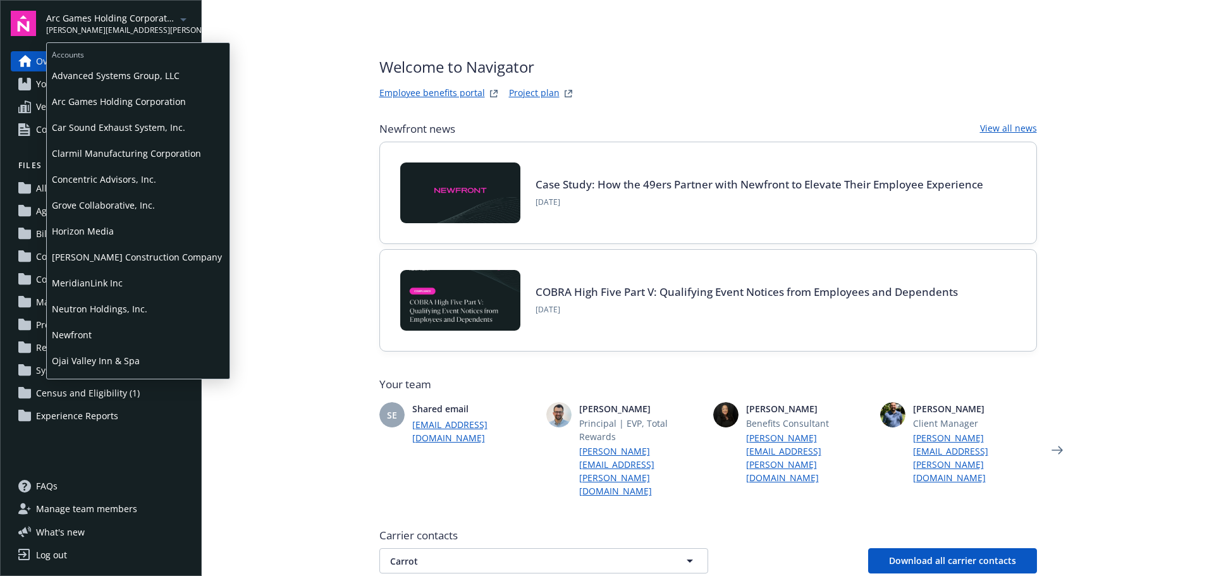
click at [92, 358] on span "Ojai Valley Inn & Spa" at bounding box center [138, 361] width 173 height 26
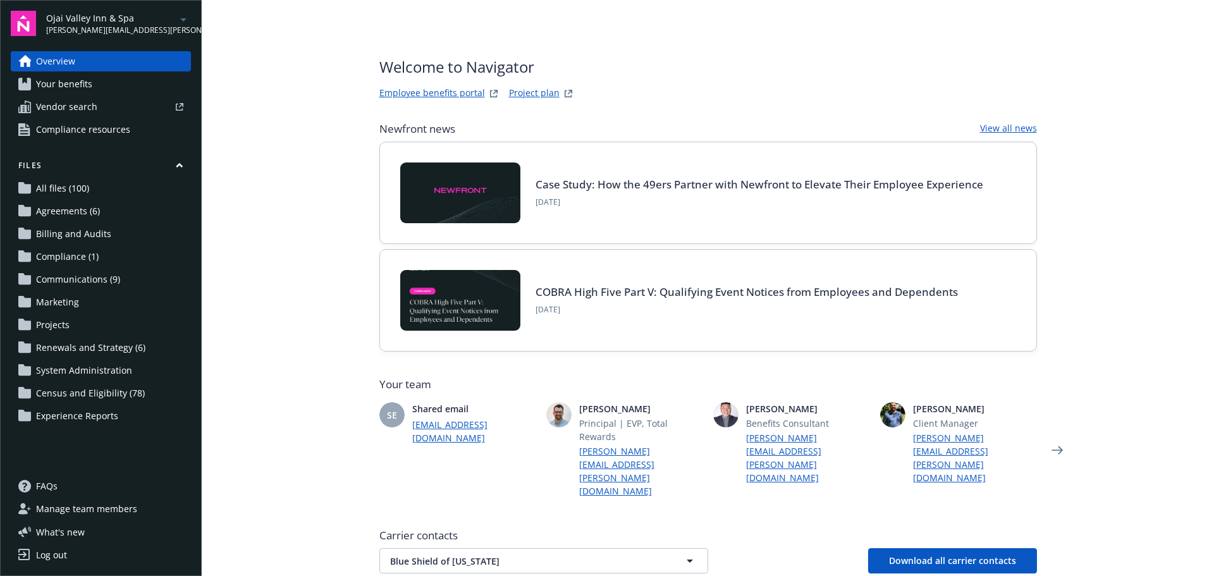
click at [63, 390] on span "Census and Eligibility (78)" at bounding box center [90, 393] width 109 height 20
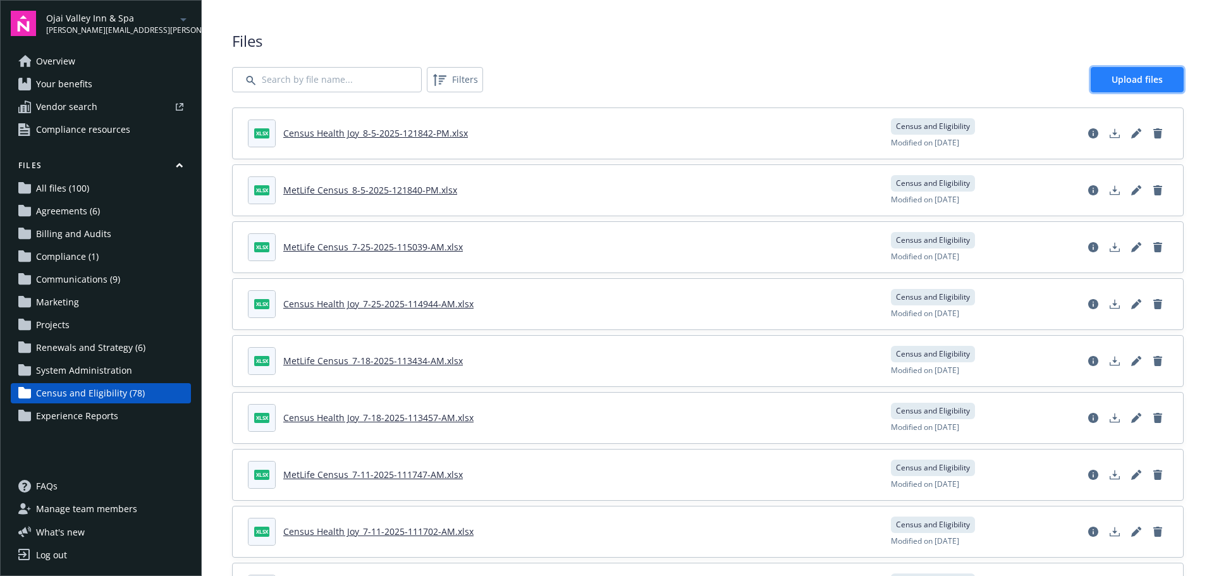
click at [1131, 83] on span "Upload files" at bounding box center [1137, 79] width 51 height 12
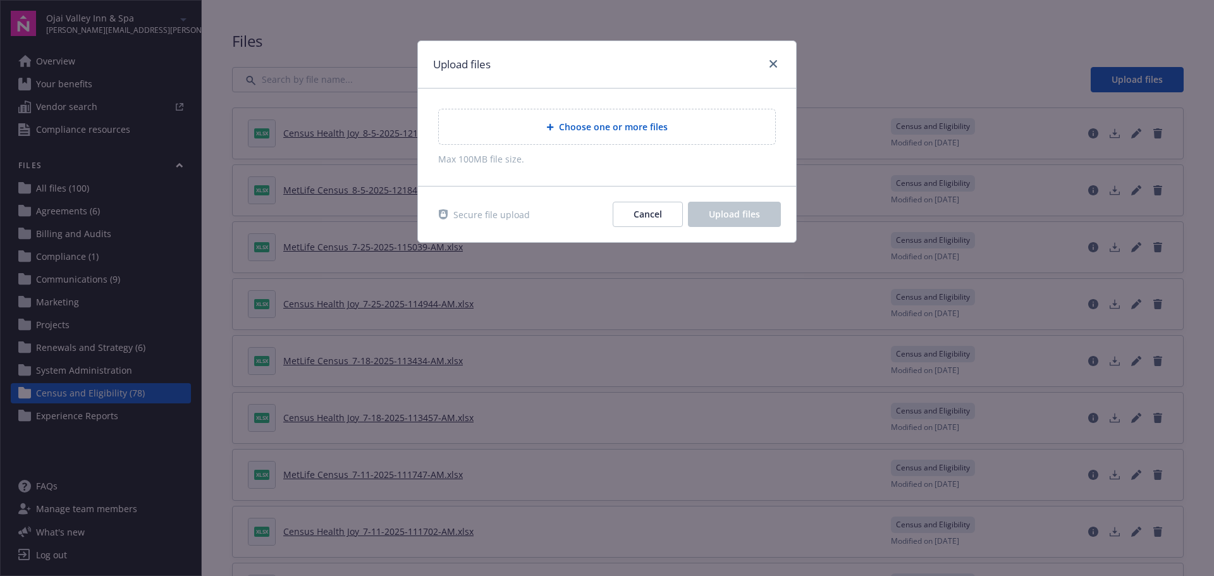
click at [552, 126] on icon at bounding box center [550, 127] width 7 height 7
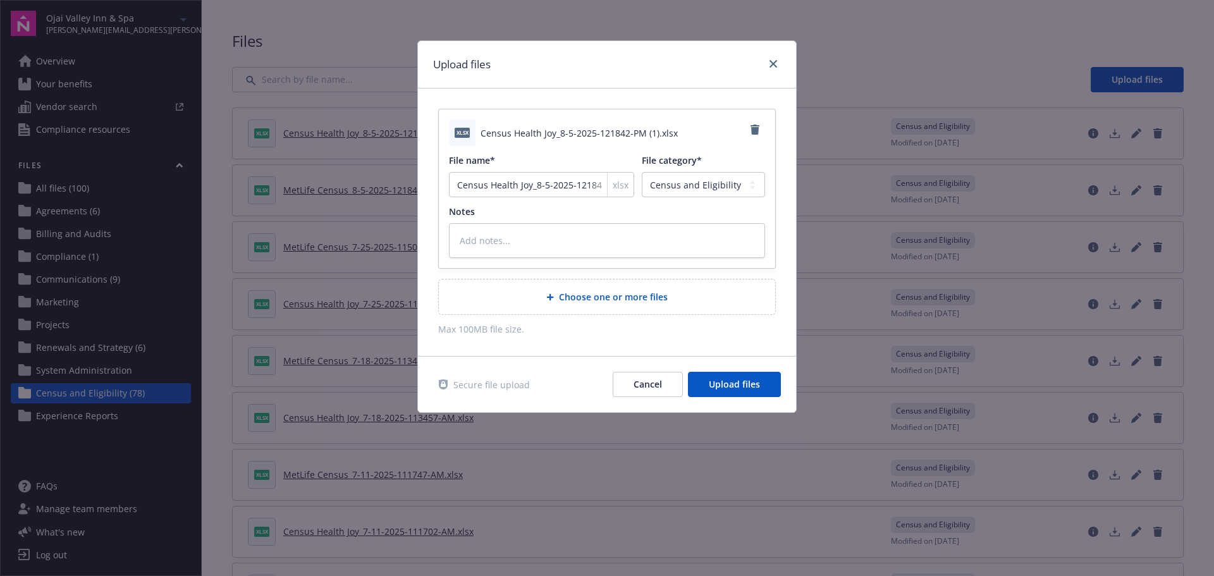
type textarea "x"
